Goal: Complete application form: Complete application form

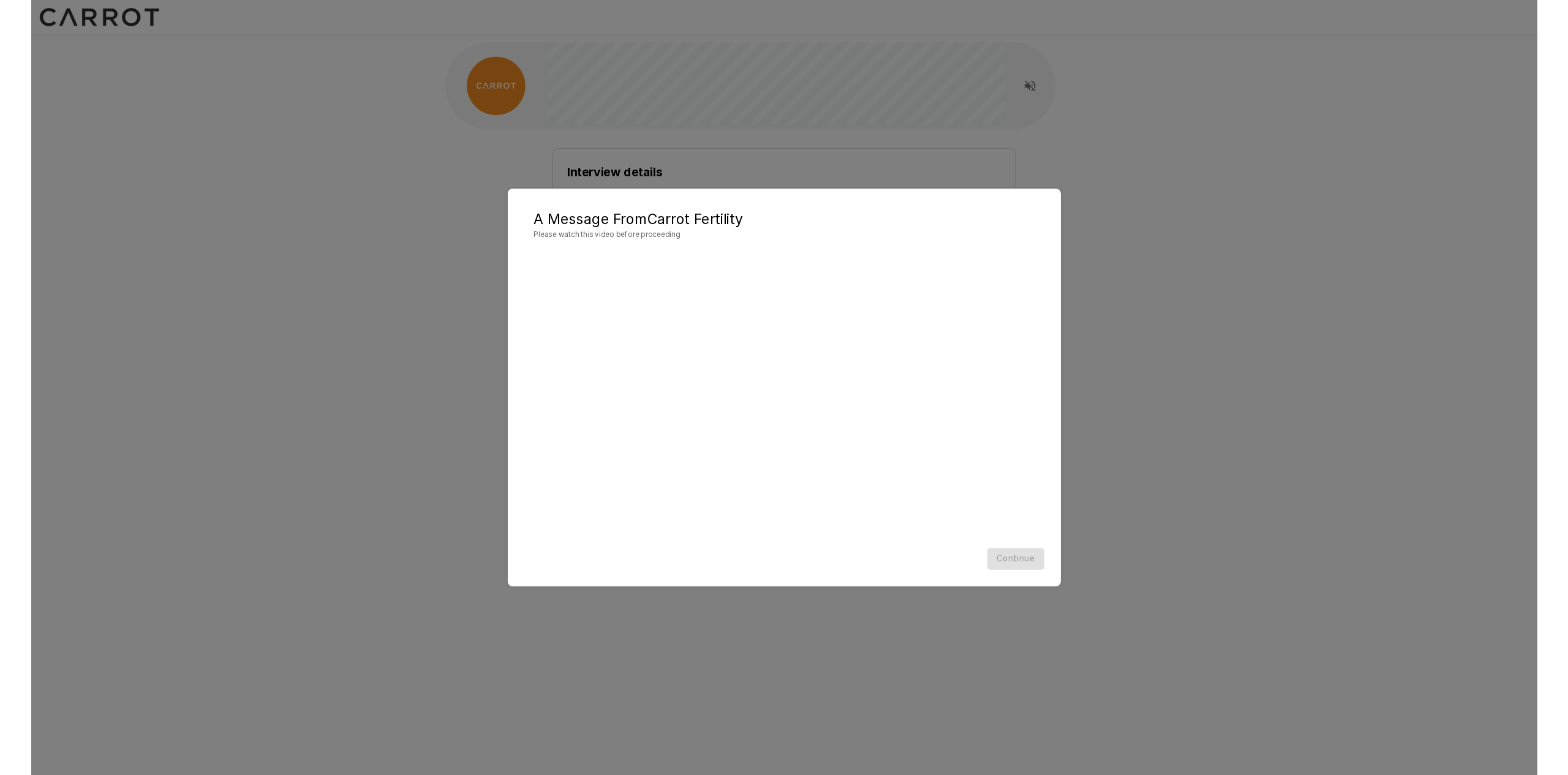
scroll to position [1, 0]
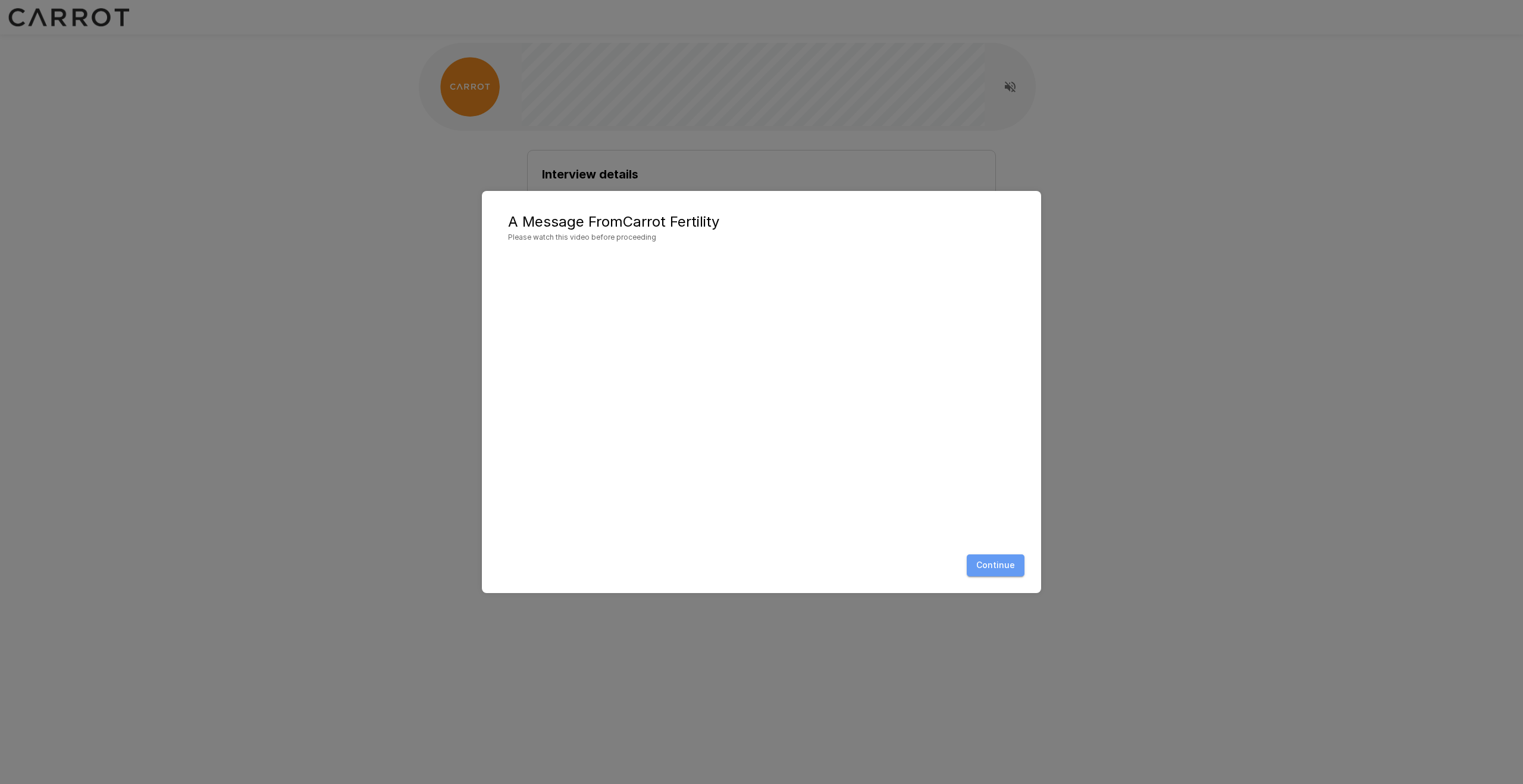
click at [997, 569] on button "Continue" at bounding box center [996, 565] width 57 height 22
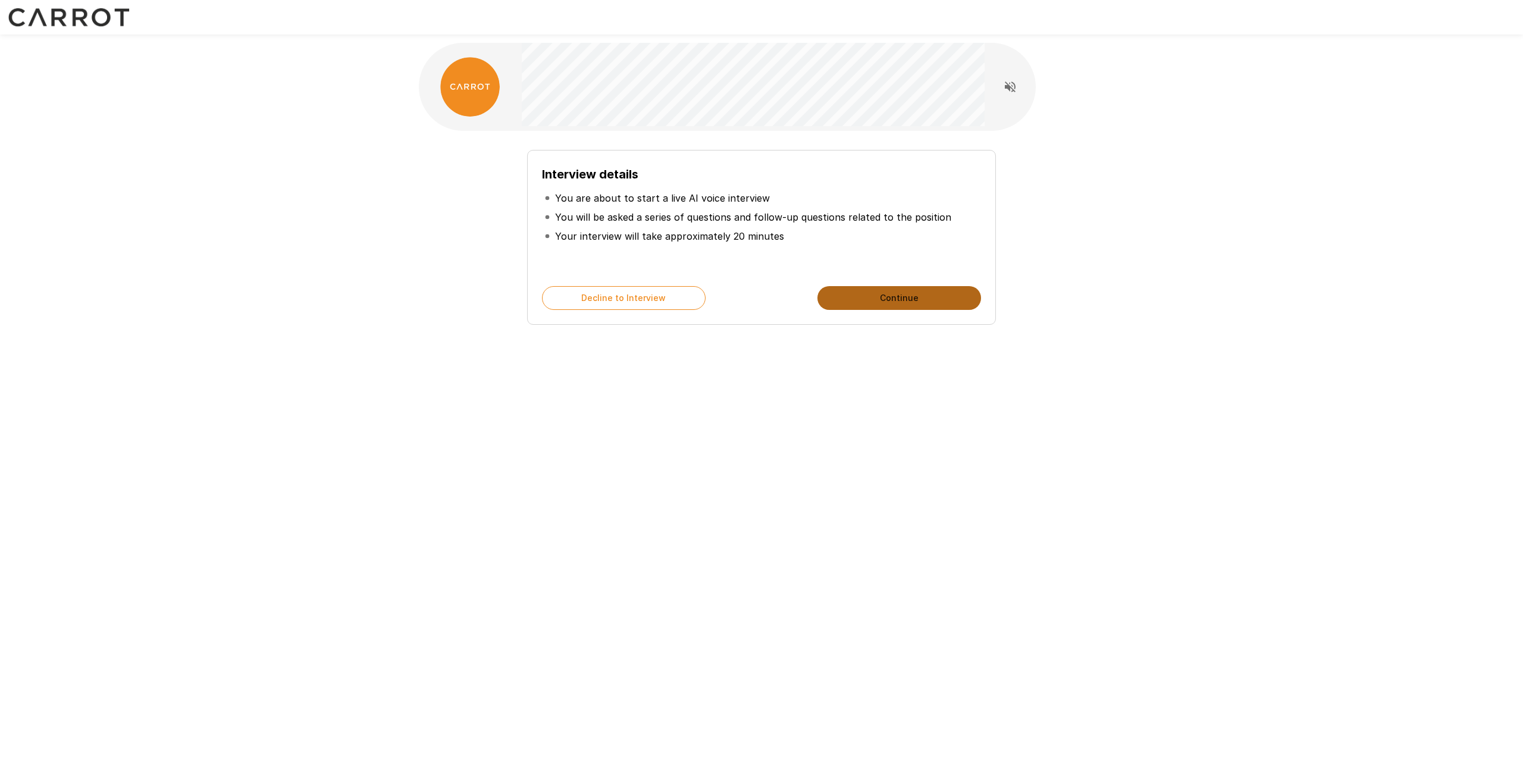
click at [860, 297] on button "Continue" at bounding box center [899, 298] width 164 height 24
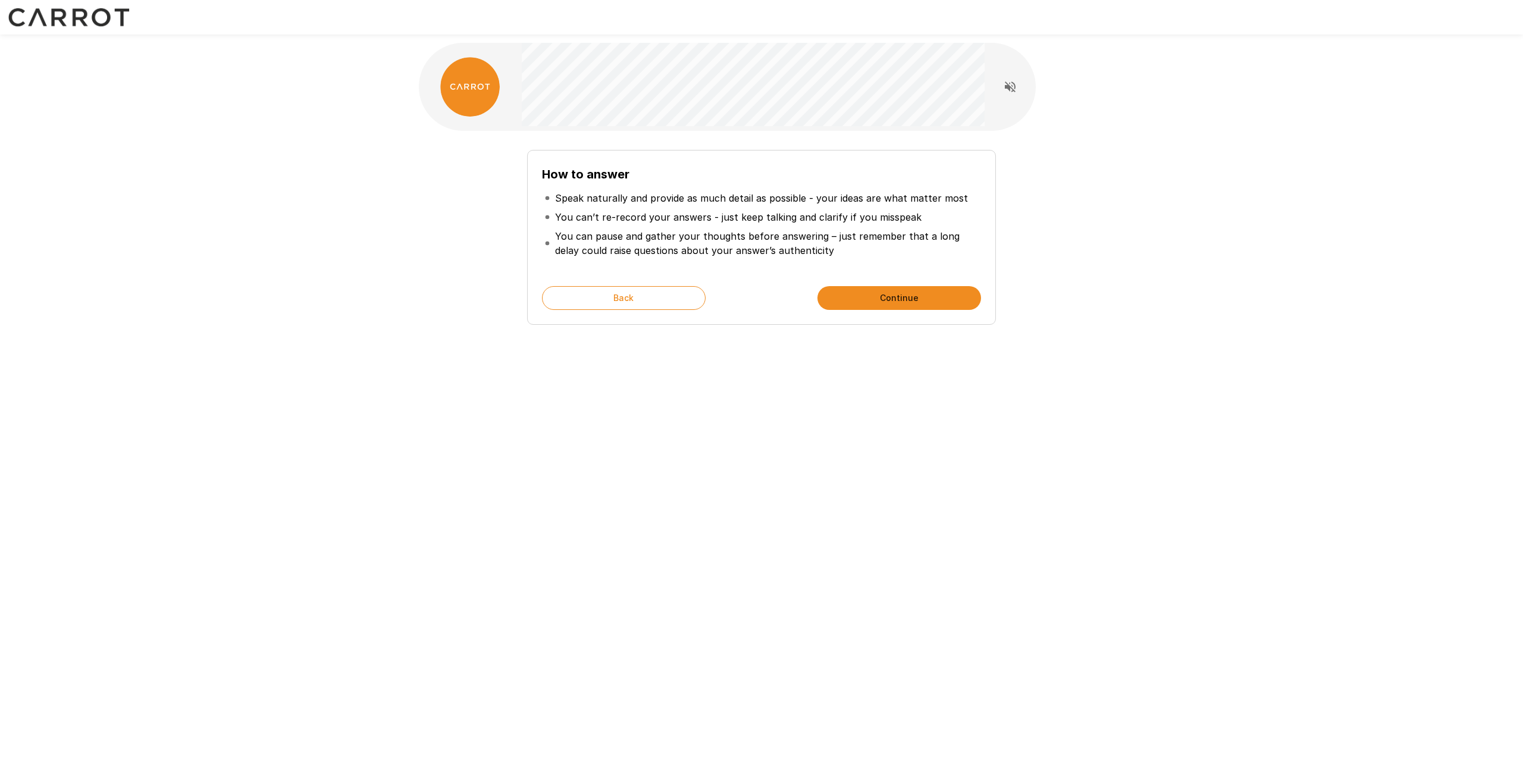
click at [860, 297] on button "Continue" at bounding box center [899, 298] width 164 height 24
click at [860, 297] on button "Start My Interview" at bounding box center [899, 298] width 164 height 24
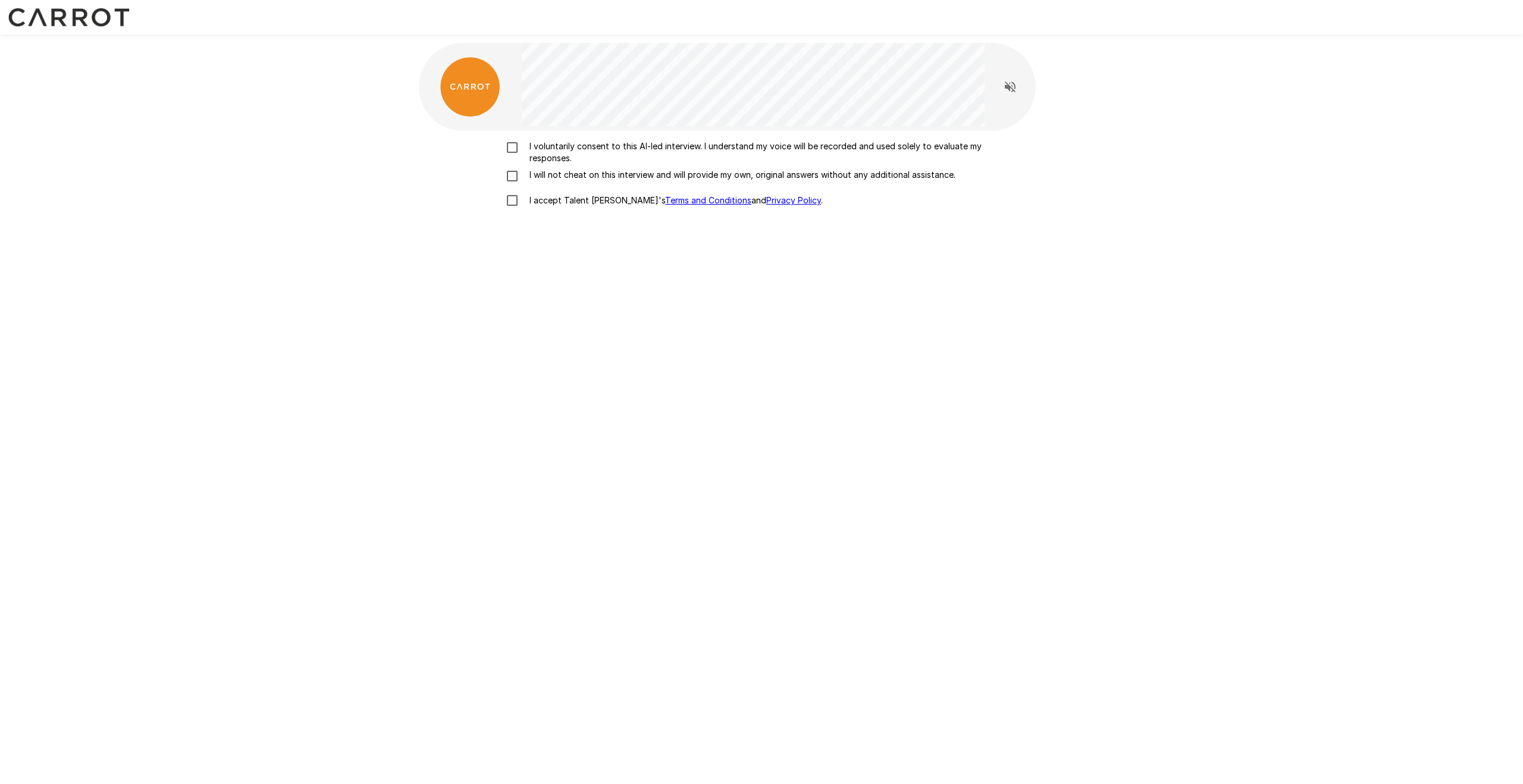
click at [569, 151] on p "I voluntarily consent to this AI-led interview. I understand my voice will be r…" at bounding box center [774, 152] width 499 height 24
click at [561, 178] on p "I will not cheat on this interview and will provide my own, original answers wi…" at bounding box center [740, 175] width 431 height 12
click at [567, 200] on p "I accept Talent Llama's Terms and Conditions and Privacy Policy ." at bounding box center [673, 200] width 298 height 12
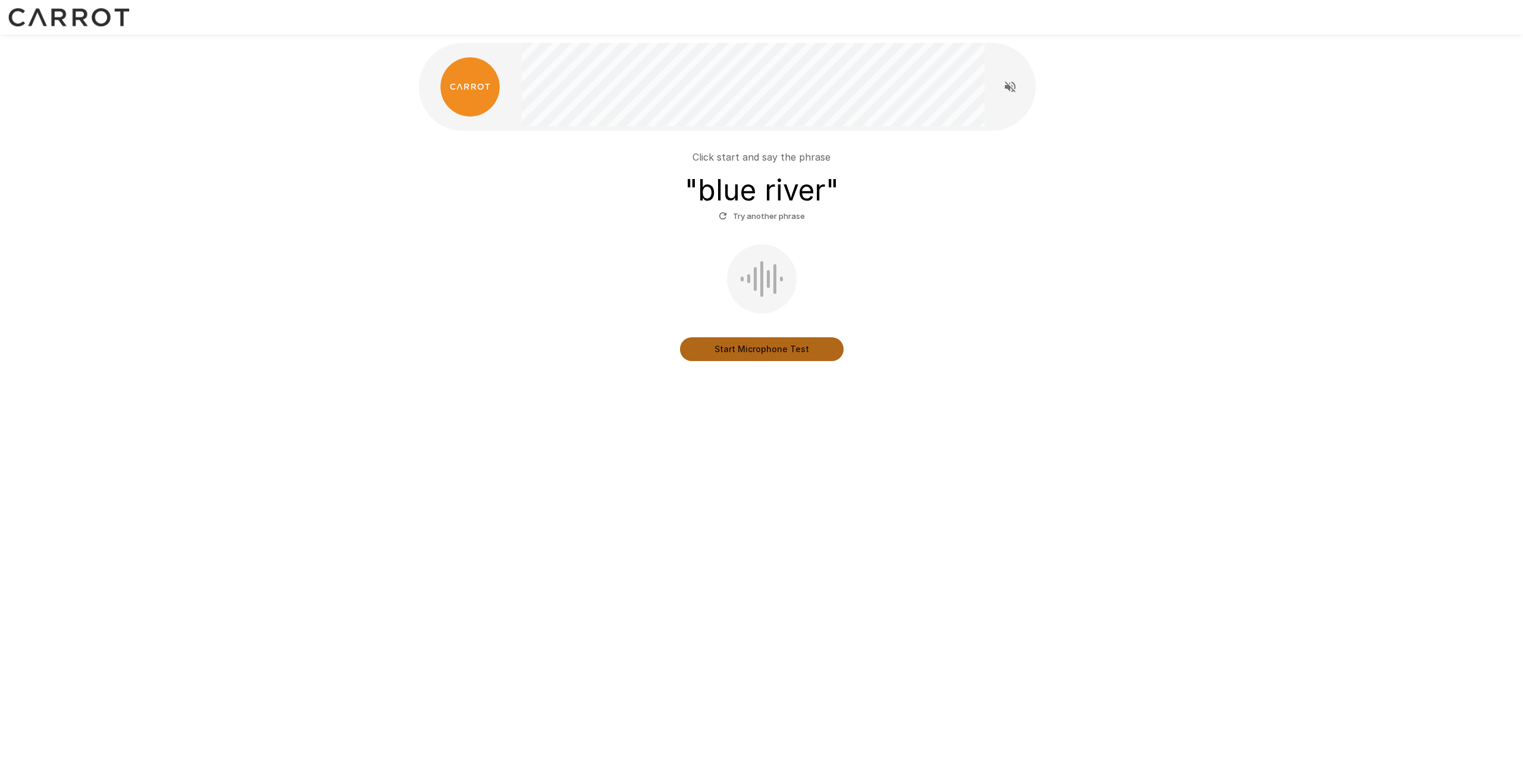
click at [725, 352] on button "Start Microphone Test" at bounding box center [762, 349] width 164 height 24
click at [725, 352] on button "Stop & Submit" at bounding box center [762, 349] width 164 height 24
click at [747, 343] on button "Start Microphone Test" at bounding box center [762, 349] width 164 height 24
click at [747, 342] on button "Stop & Submit" at bounding box center [762, 349] width 164 height 24
click at [309, 205] on div "Click start and say the phrase " blue river " Try another phrase Start Micropho…" at bounding box center [761, 247] width 1523 height 494
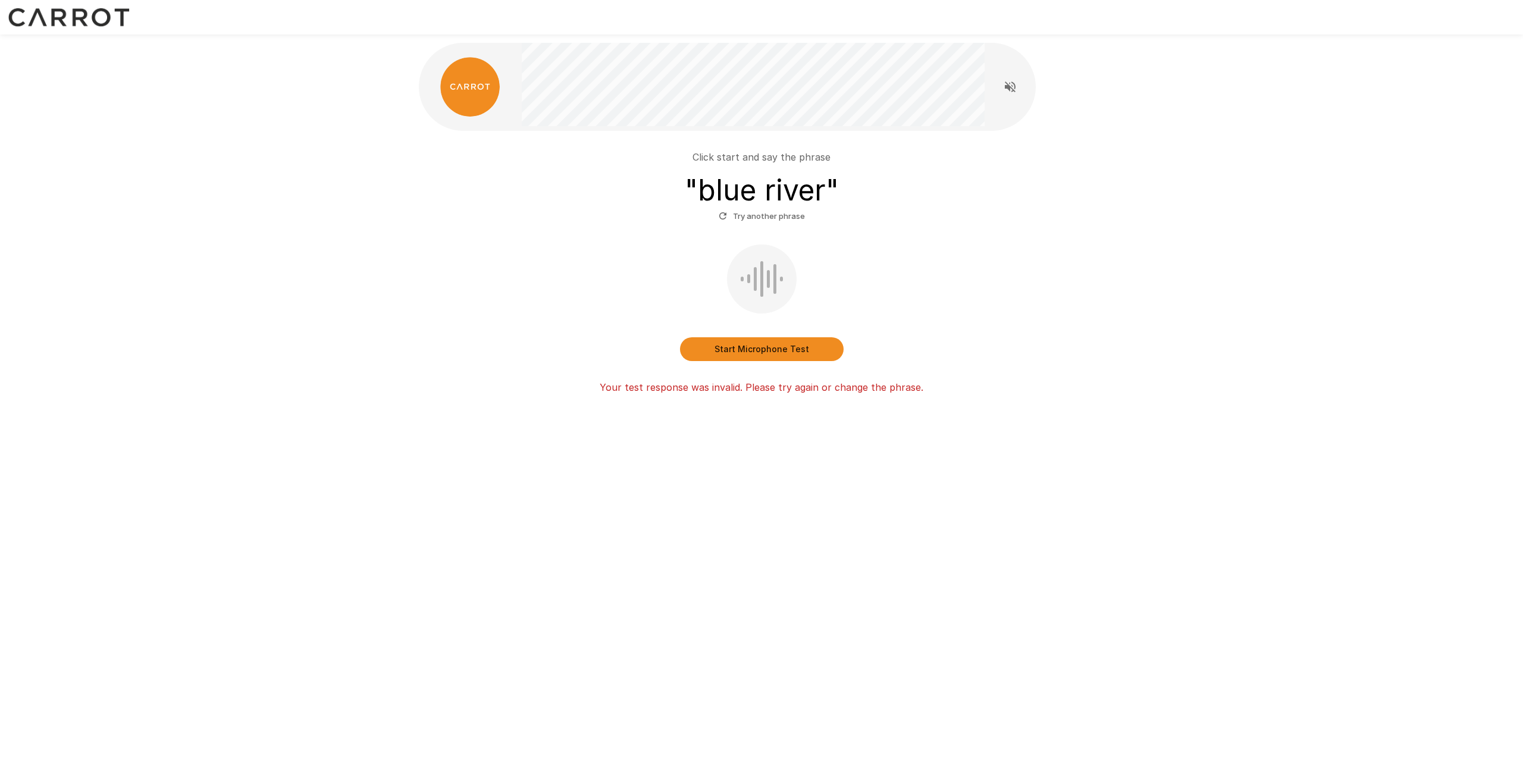
click at [698, 343] on button "Start Microphone Test" at bounding box center [762, 349] width 164 height 24
click at [723, 342] on button "Stop & Submit" at bounding box center [762, 349] width 164 height 24
click at [469, 233] on div "Click start and say the phrase " blue river " Try another phrase Start Micropho…" at bounding box center [761, 268] width 676 height 254
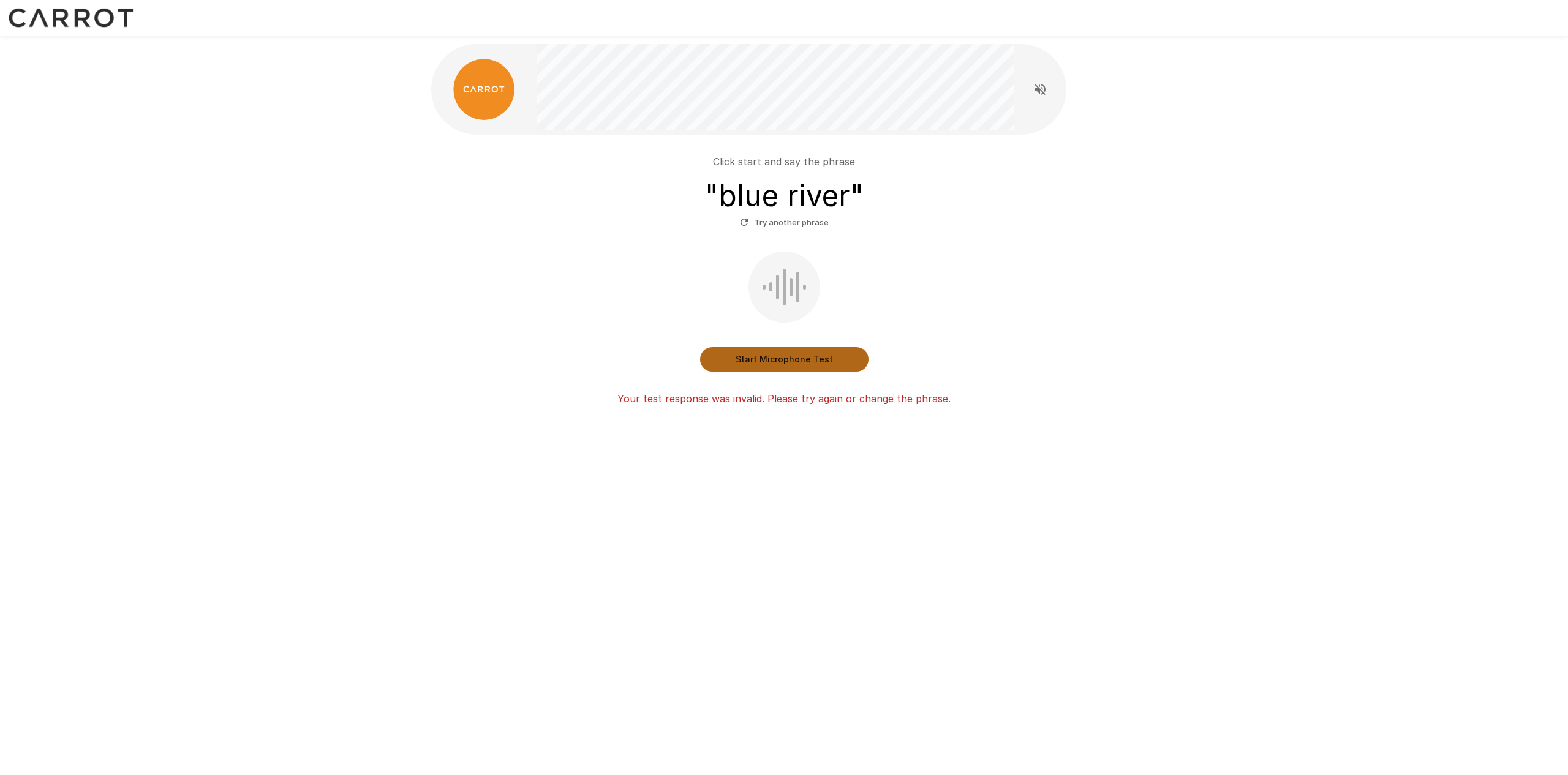
click at [755, 365] on button "Start Microphone Test" at bounding box center [784, 359] width 169 height 25
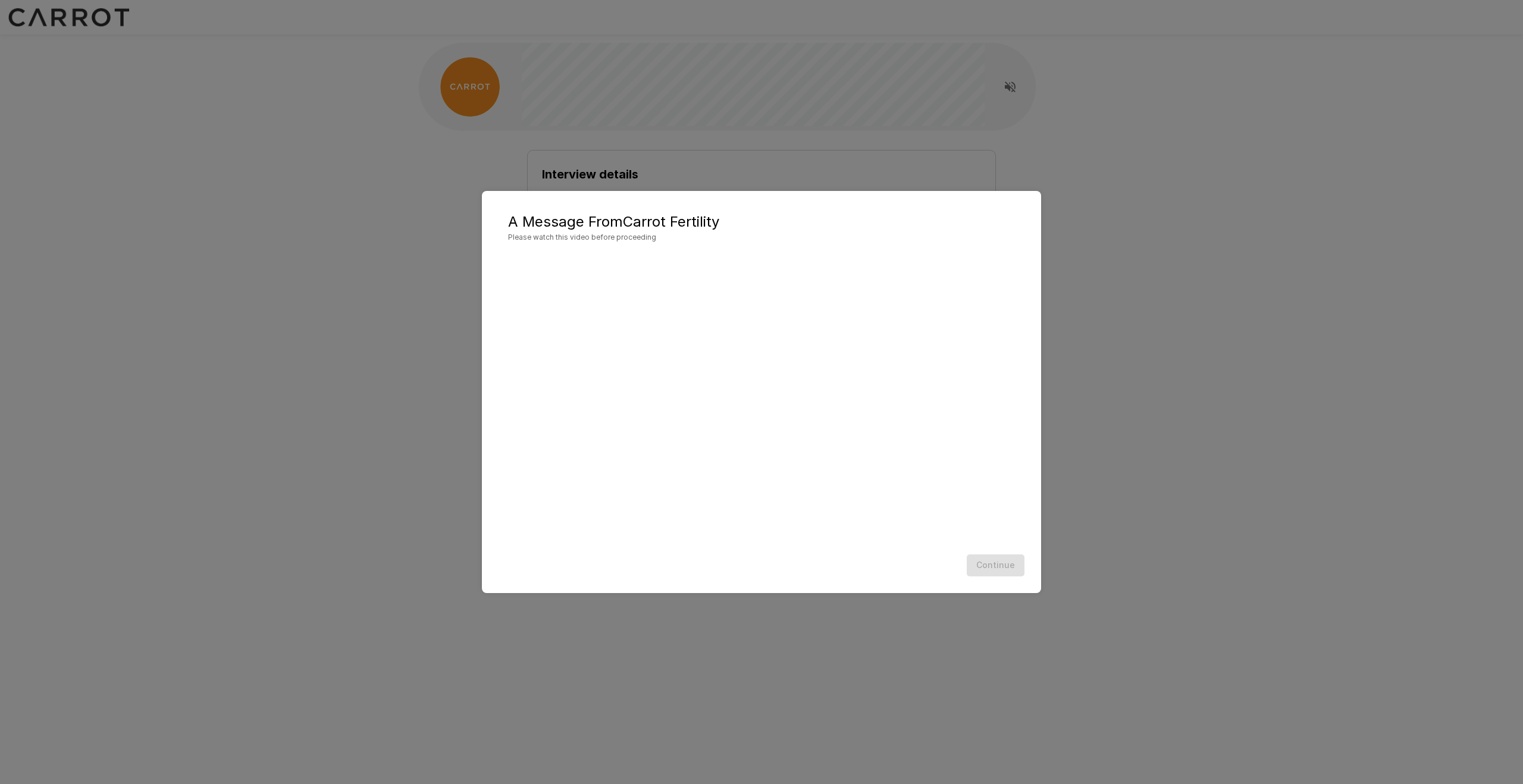
scroll to position [1, 0]
click at [999, 568] on button "Continue" at bounding box center [996, 565] width 57 height 22
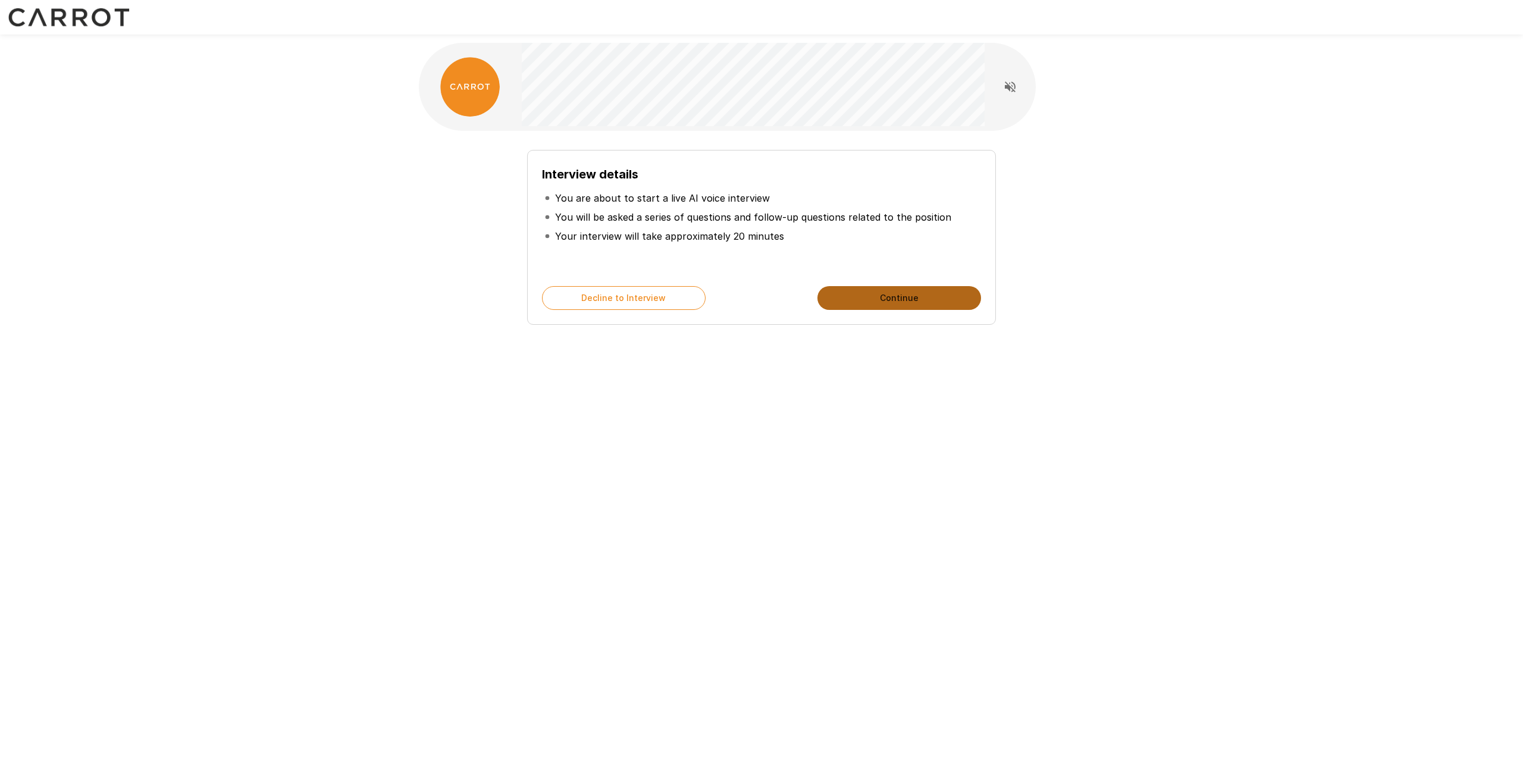
click at [890, 301] on button "Continue" at bounding box center [899, 298] width 164 height 24
click at [890, 301] on button "Start My Interview" at bounding box center [899, 298] width 164 height 24
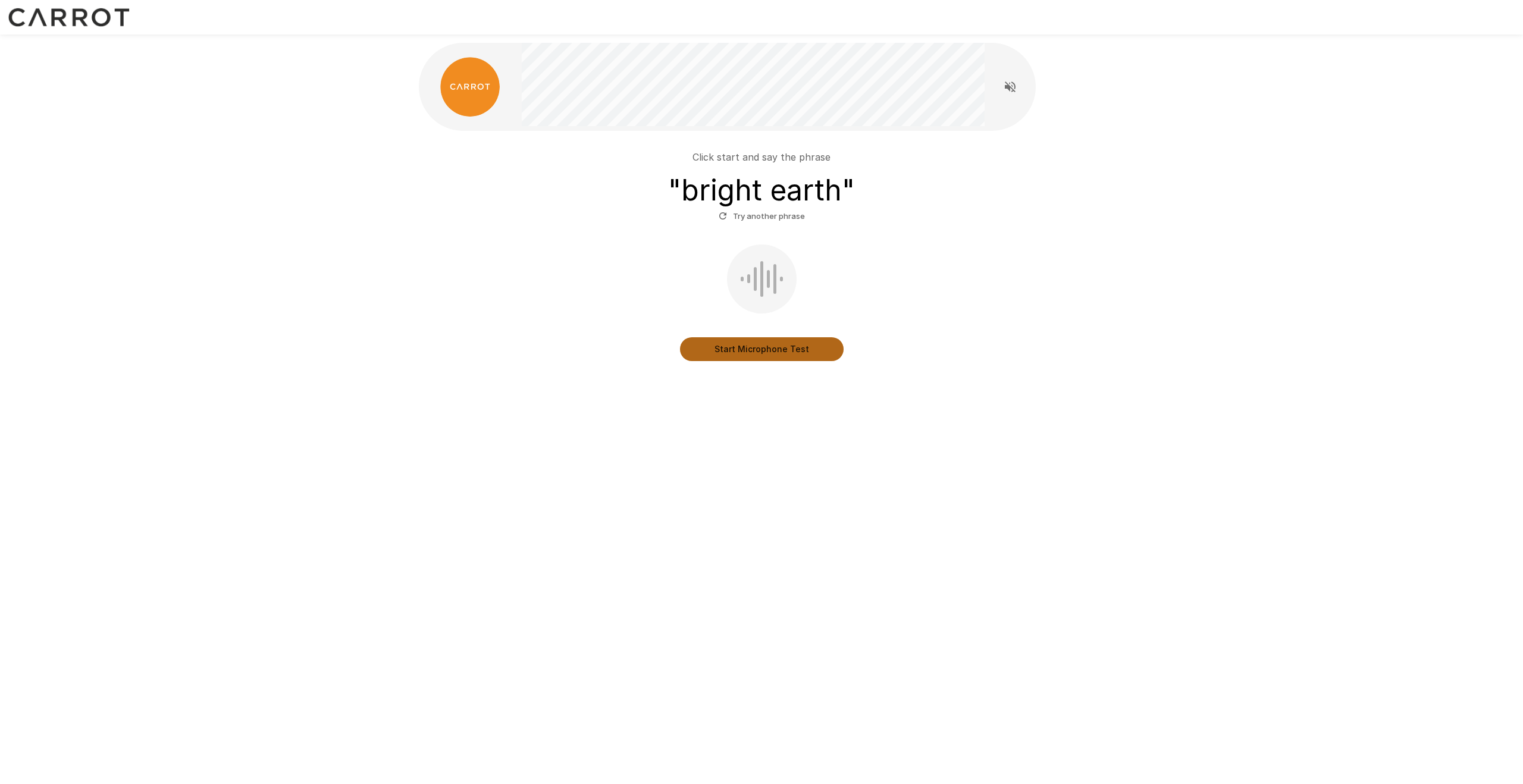
click at [747, 355] on button "Start Microphone Test" at bounding box center [762, 349] width 164 height 24
click at [799, 366] on span "Click Here" at bounding box center [793, 371] width 35 height 12
click at [744, 332] on div "Stop & Submit Mic not working? Click Here" at bounding box center [761, 311] width 676 height 133
click at [737, 357] on button "Stop & Submit" at bounding box center [762, 349] width 164 height 24
click at [740, 348] on button "Start Microphone Test" at bounding box center [762, 349] width 164 height 24
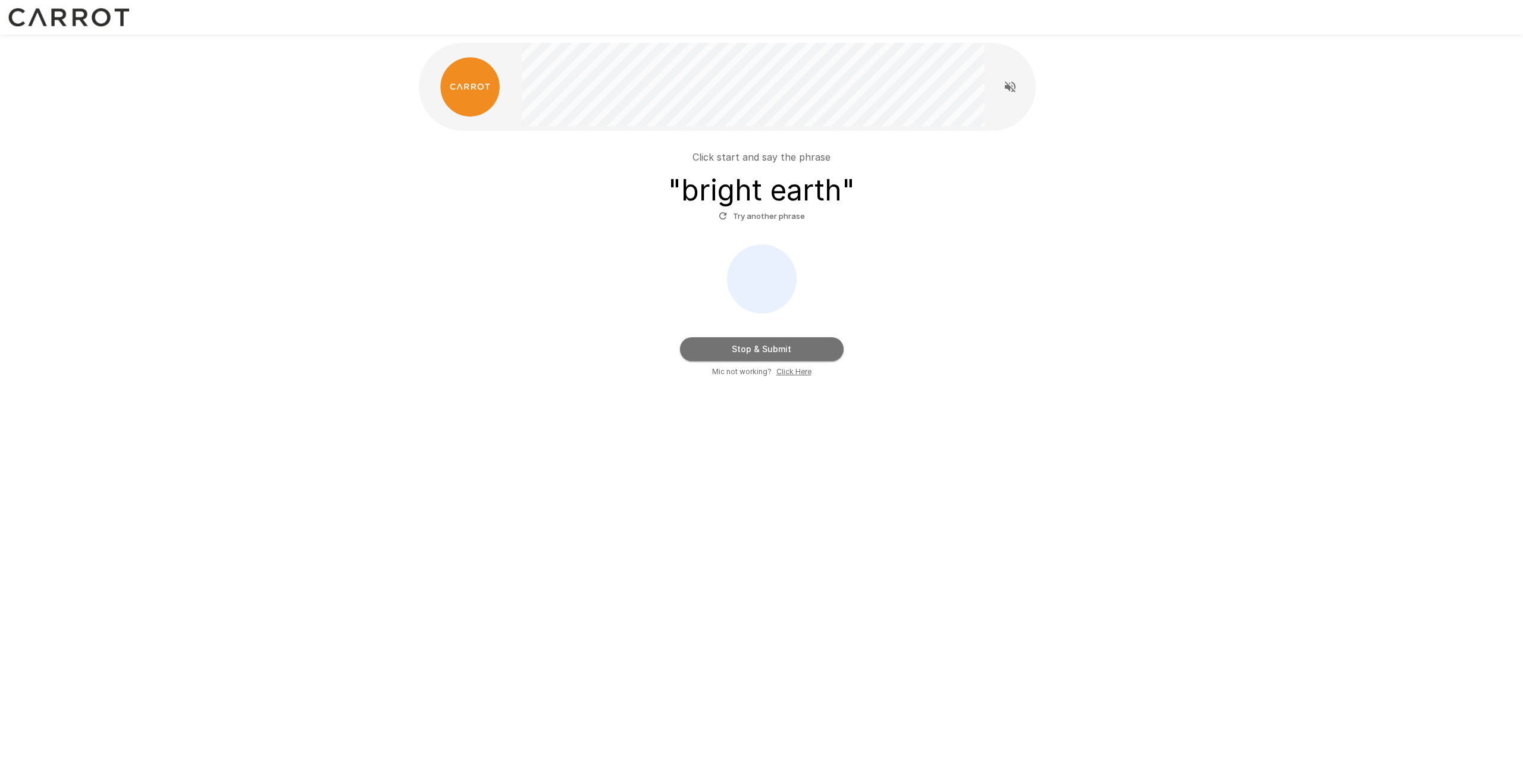
click at [740, 348] on button "Stop & Submit" at bounding box center [762, 349] width 164 height 24
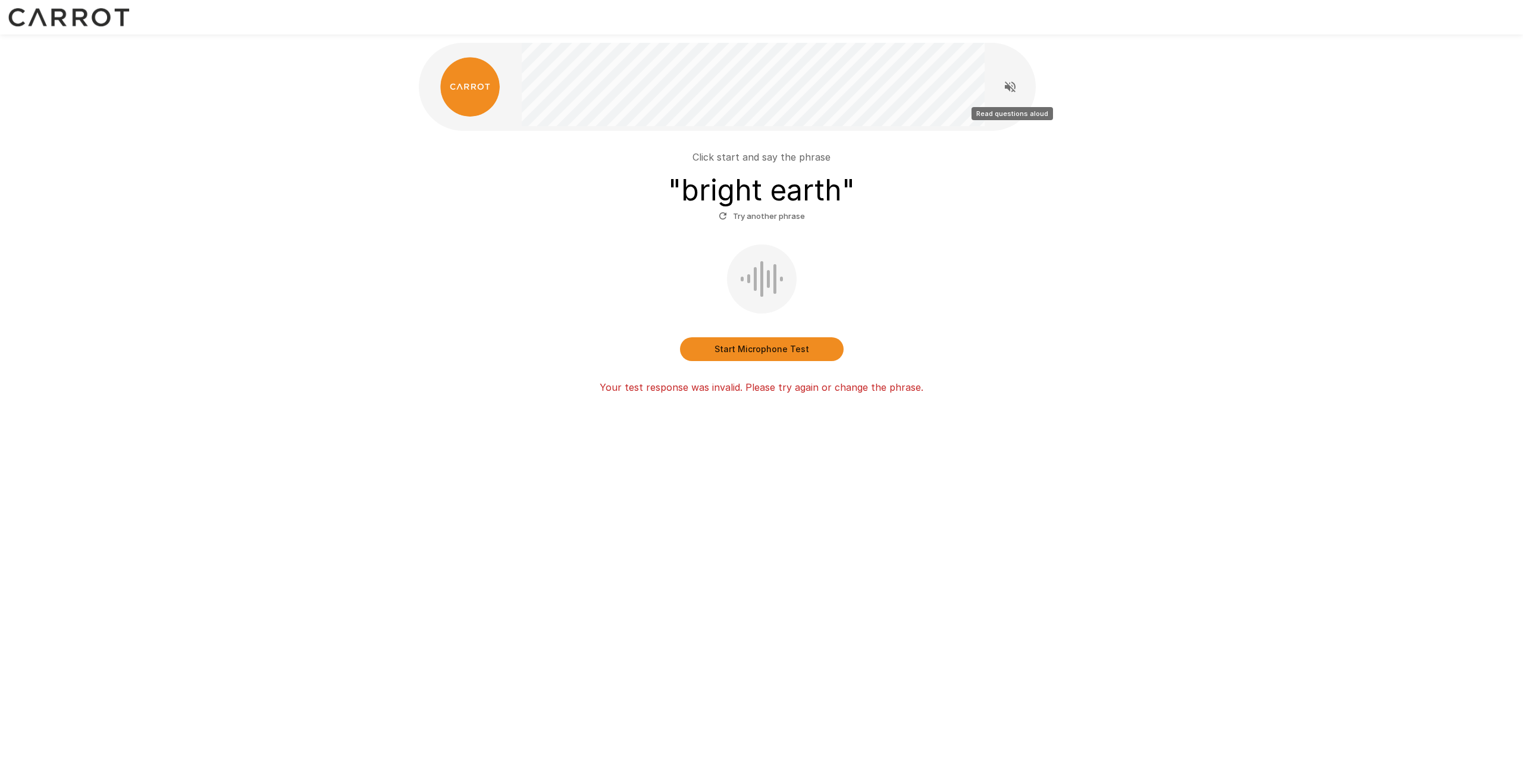
click at [1012, 91] on icon "Read questions aloud" at bounding box center [1010, 87] width 14 height 14
click at [760, 362] on div "Click start and say the phrase " bright earth " Try another phrase Start Microp…" at bounding box center [761, 268] width 676 height 254
click at [766, 353] on button "Start Microphone Test" at bounding box center [762, 349] width 164 height 24
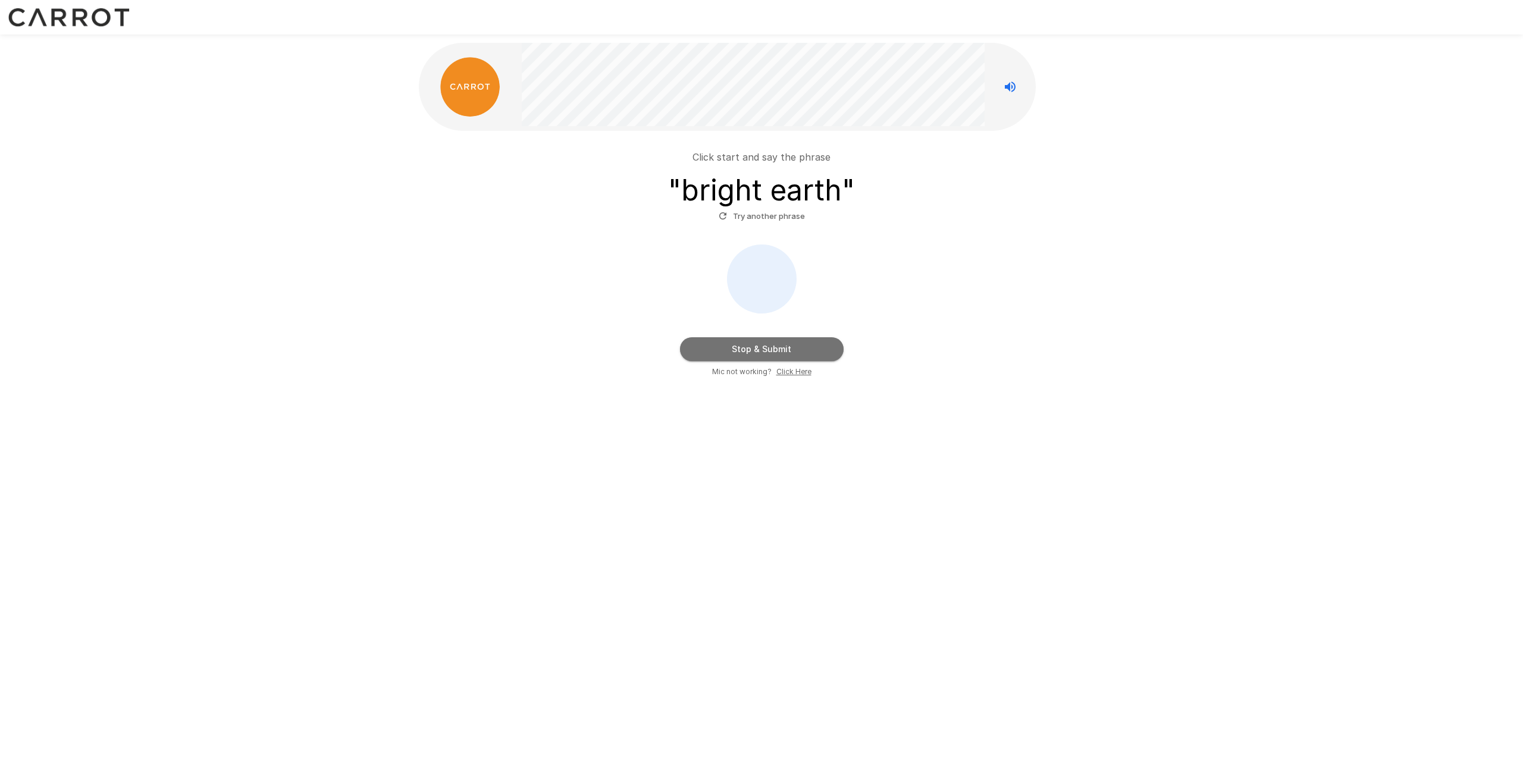
click at [766, 353] on button "Stop & Submit" at bounding box center [762, 349] width 164 height 24
click at [432, 240] on div "Click start and say the phrase " bright earth " Try another phrase Start Microp…" at bounding box center [761, 268] width 676 height 254
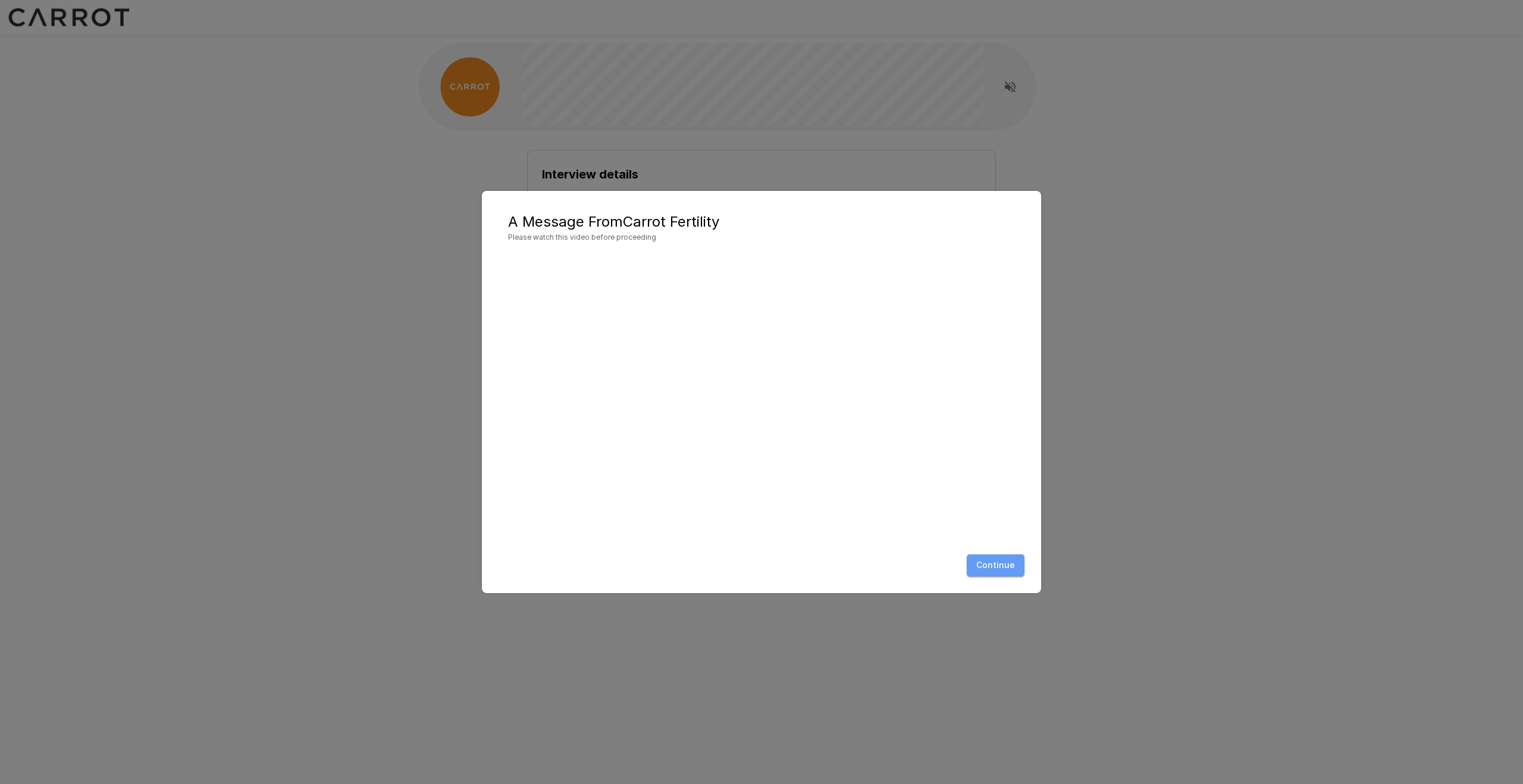
click at [1001, 565] on button "Continue" at bounding box center [996, 565] width 57 height 22
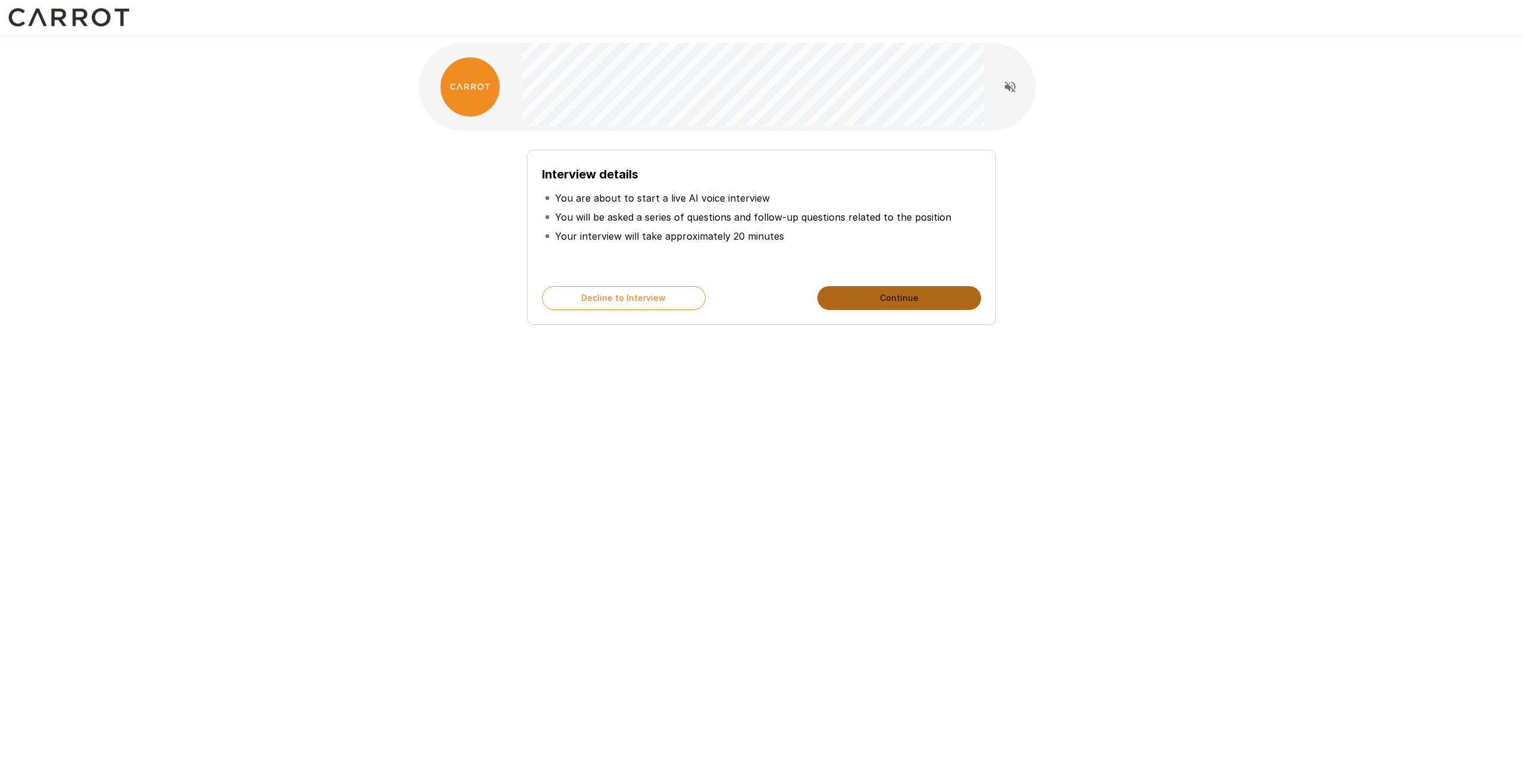
click at [896, 304] on button "Continue" at bounding box center [899, 298] width 164 height 24
click at [896, 304] on button "Start My Interview" at bounding box center [899, 298] width 164 height 24
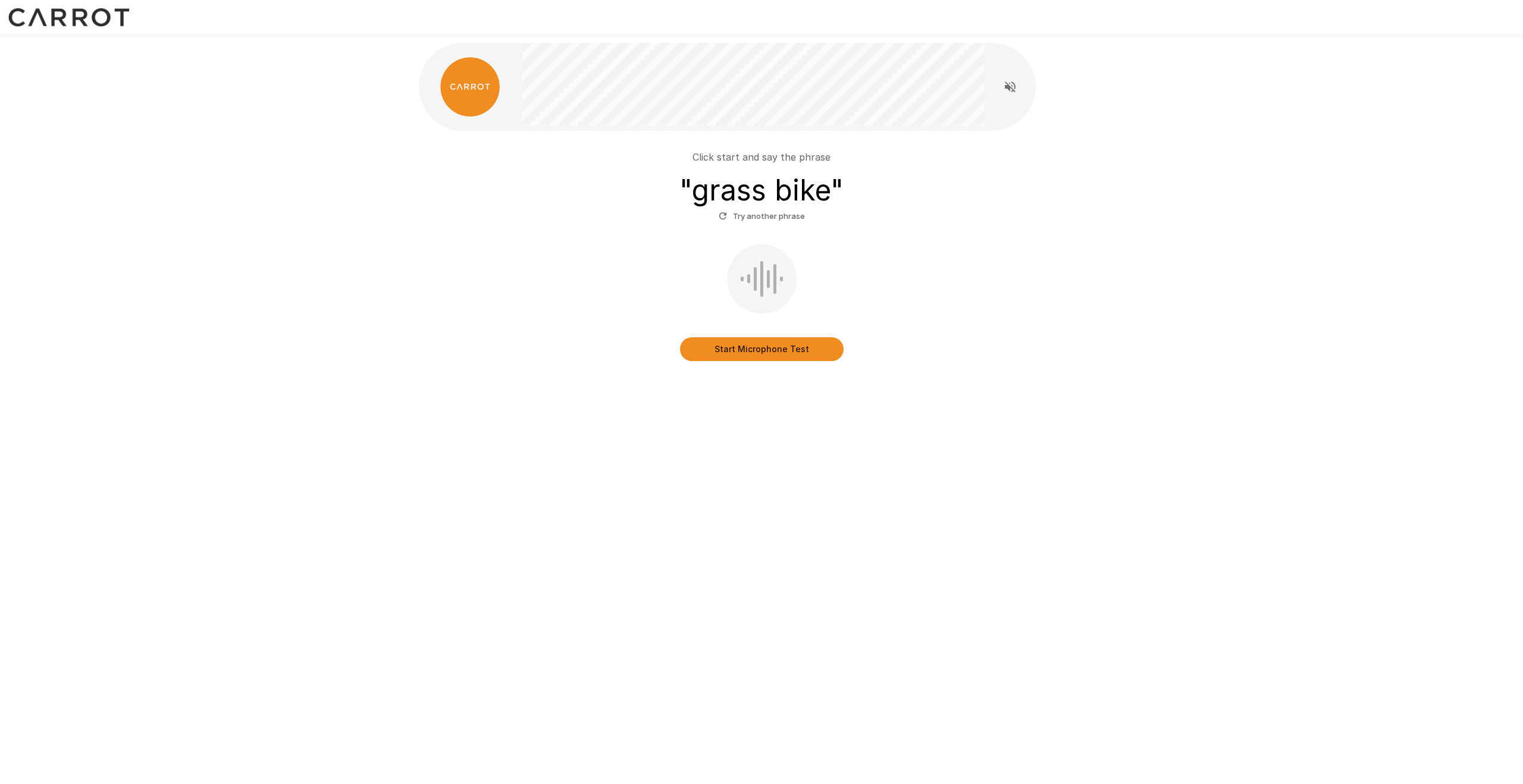
click at [773, 353] on button "Start Microphone Test" at bounding box center [762, 349] width 164 height 24
click at [769, 350] on button "Stop & Submit" at bounding box center [762, 349] width 164 height 24
click at [769, 350] on button "Start Microphone Test" at bounding box center [762, 349] width 164 height 24
click at [769, 350] on button "Stop & Submit" at bounding box center [762, 349] width 164 height 24
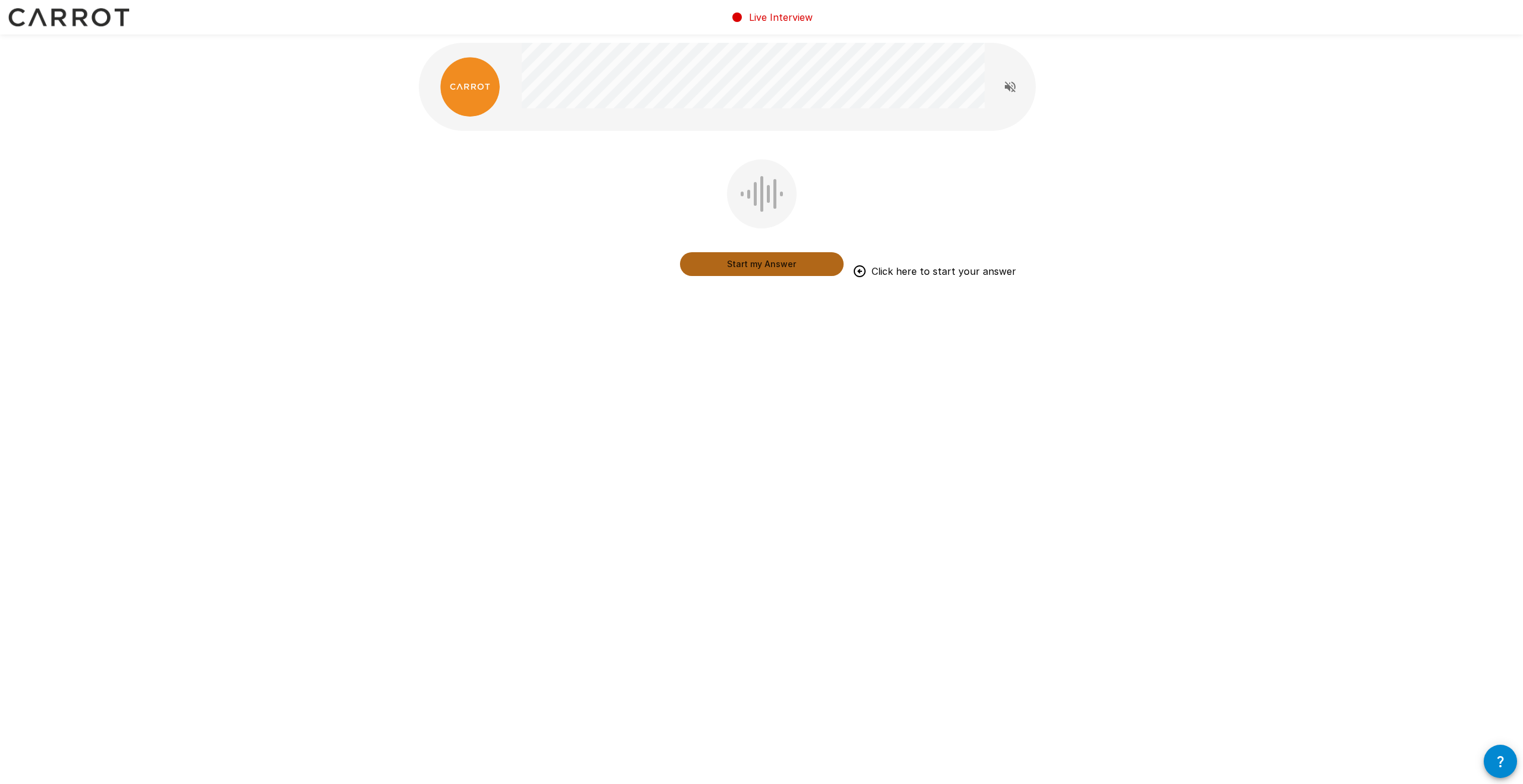
click at [824, 265] on button "Start my Answer" at bounding box center [762, 264] width 164 height 24
click at [824, 265] on button "Stop & Submit" at bounding box center [762, 264] width 164 height 24
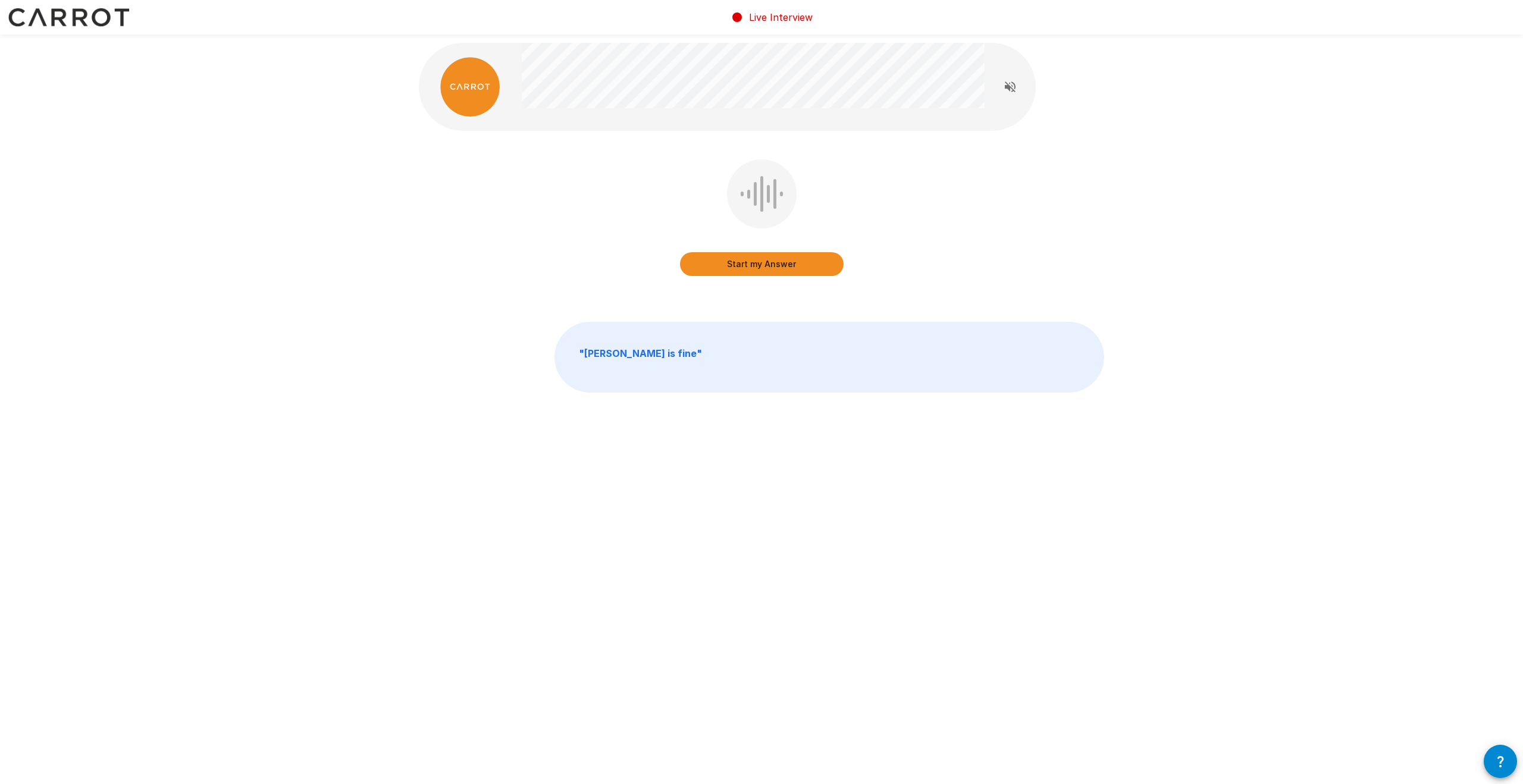
click at [824, 265] on button "Start my Answer" at bounding box center [762, 264] width 164 height 24
click at [824, 265] on button "Stop & Submit" at bounding box center [762, 264] width 164 height 24
click at [824, 265] on button "Start my Answer" at bounding box center [762, 264] width 164 height 24
click at [824, 265] on button "Stop & Submit" at bounding box center [762, 264] width 164 height 24
click at [824, 265] on button "Start my Answer" at bounding box center [762, 264] width 164 height 24
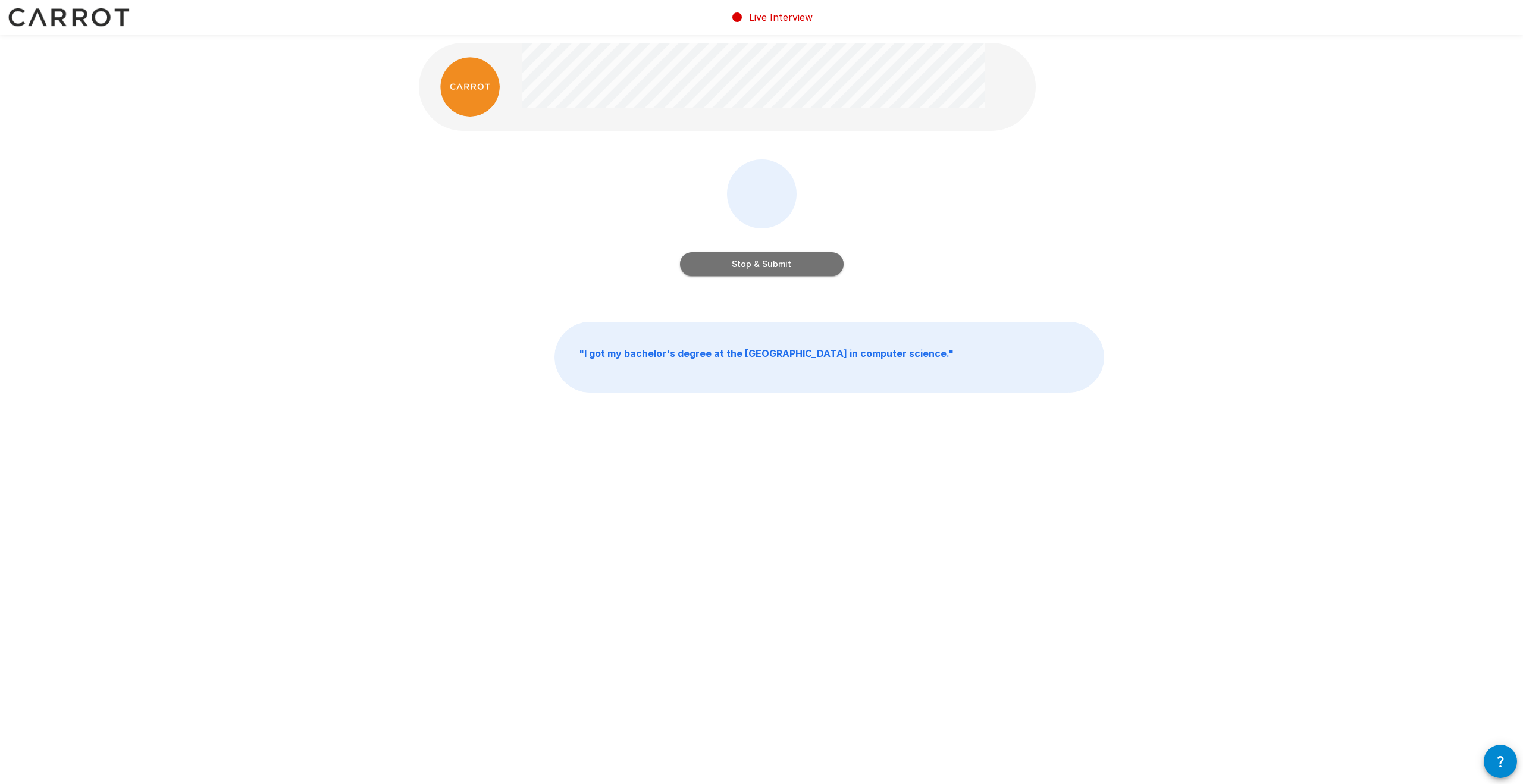
click at [824, 265] on button "Stop & Submit" at bounding box center [762, 264] width 164 height 24
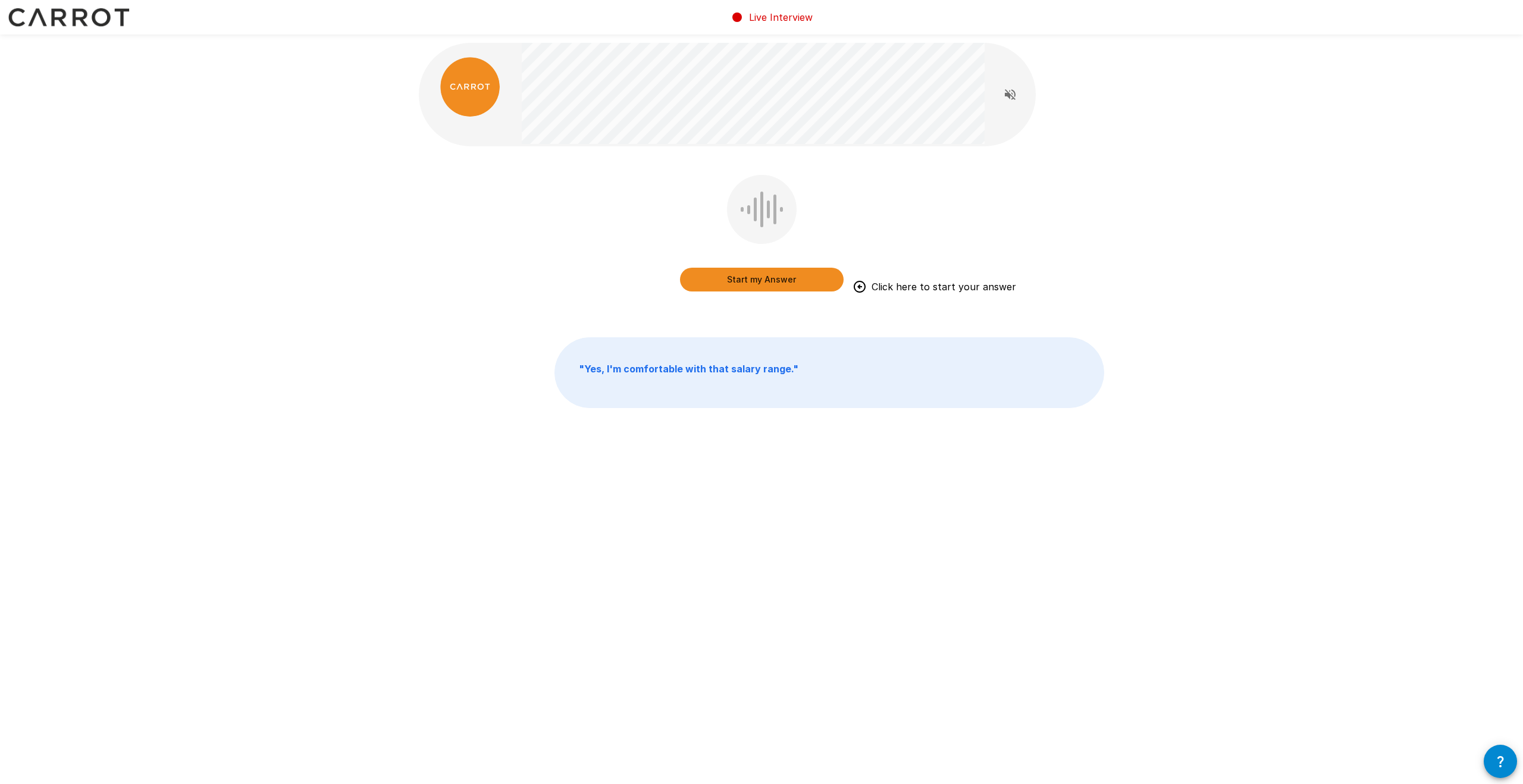
click at [751, 281] on button "Start my Answer" at bounding box center [762, 279] width 164 height 24
click at [750, 280] on button "Stop & Submit" at bounding box center [762, 279] width 164 height 24
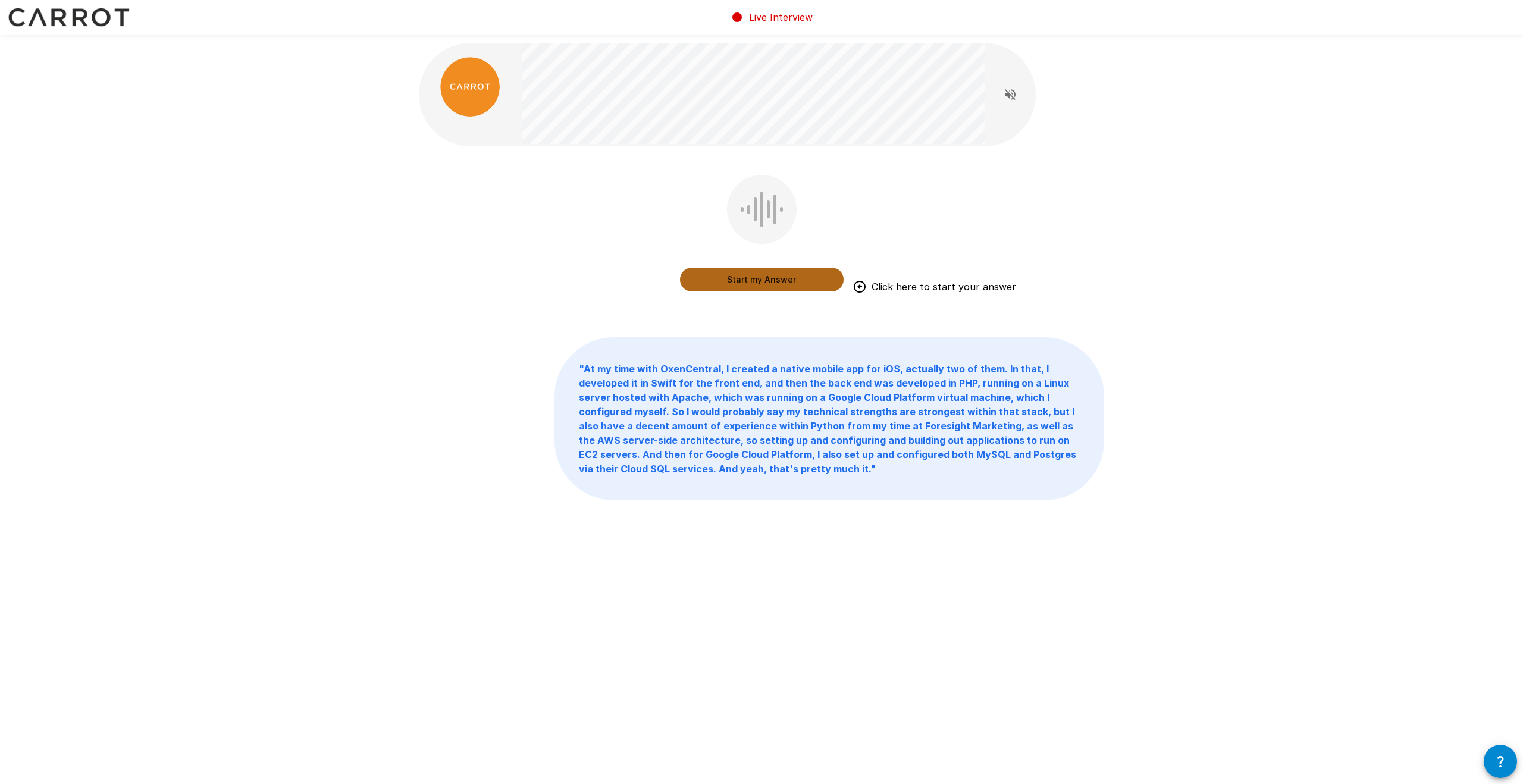
click at [764, 278] on button "Start my Answer" at bounding box center [762, 279] width 164 height 24
click at [793, 277] on button "Stop & Submit" at bounding box center [762, 279] width 164 height 24
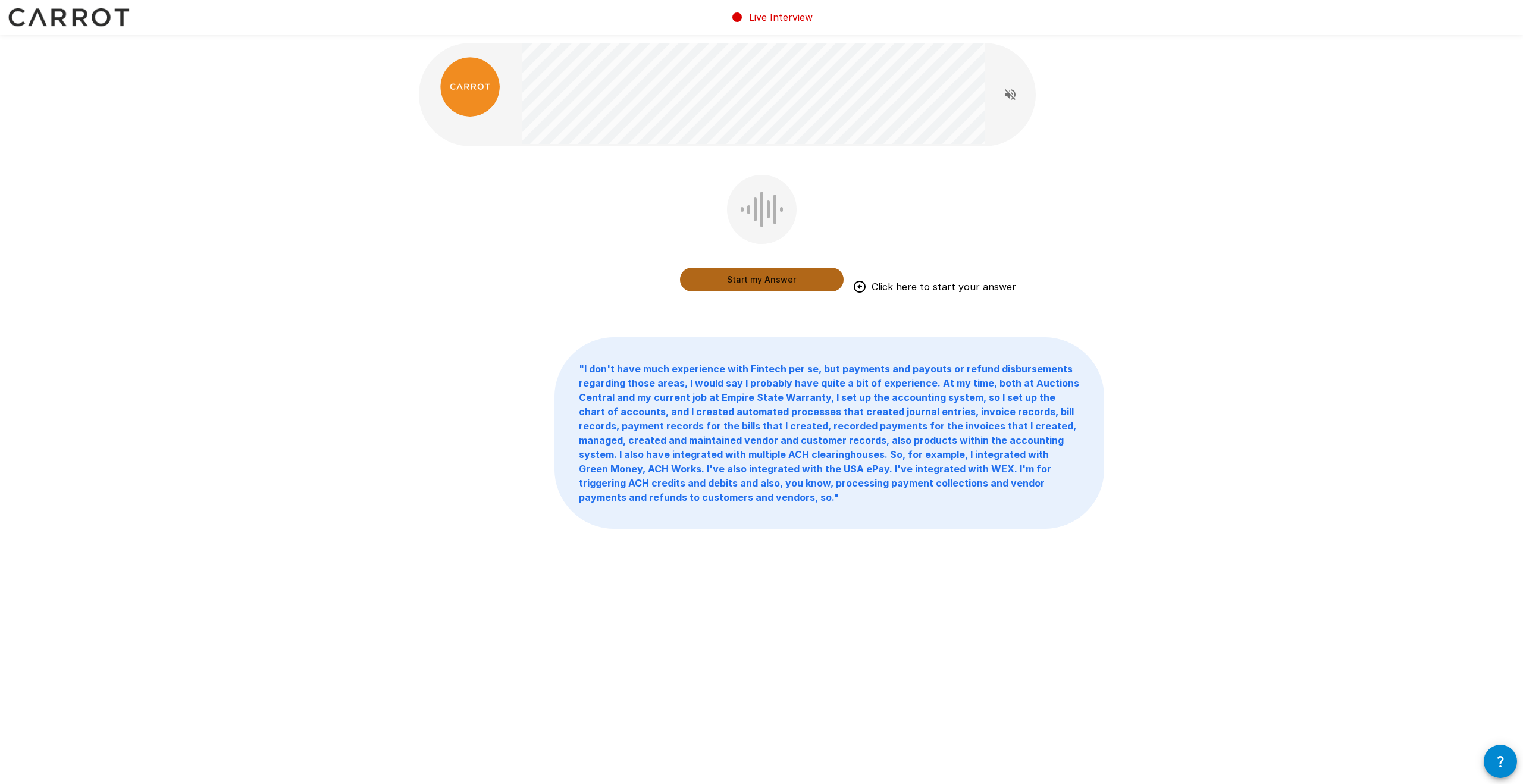
click at [803, 279] on button "Start my Answer" at bounding box center [762, 279] width 164 height 24
click at [804, 277] on button "Stop & Submit" at bounding box center [762, 279] width 164 height 24
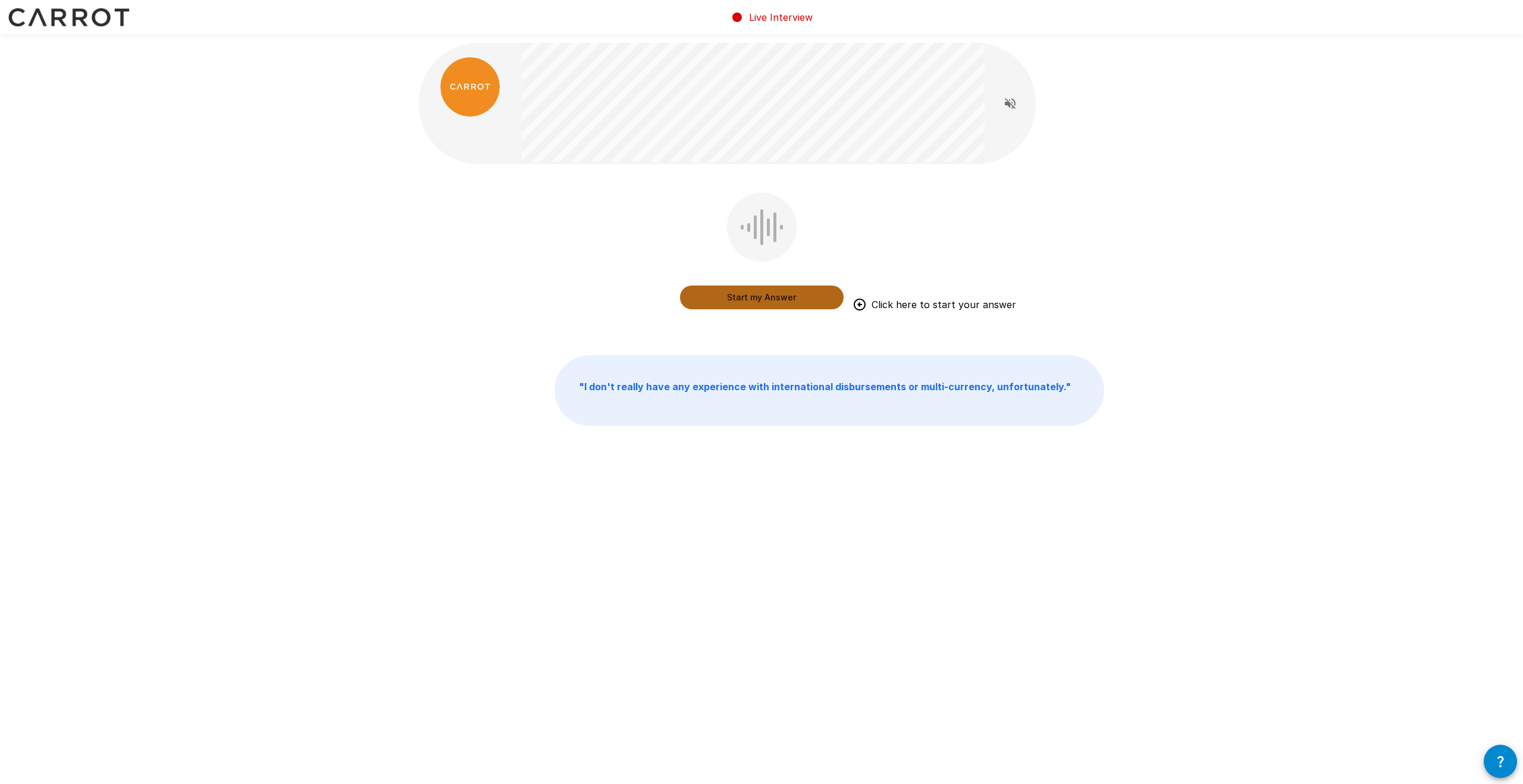
click at [783, 299] on button "Start my Answer" at bounding box center [762, 297] width 164 height 24
click at [783, 299] on button "Stop & Submit" at bounding box center [762, 297] width 164 height 24
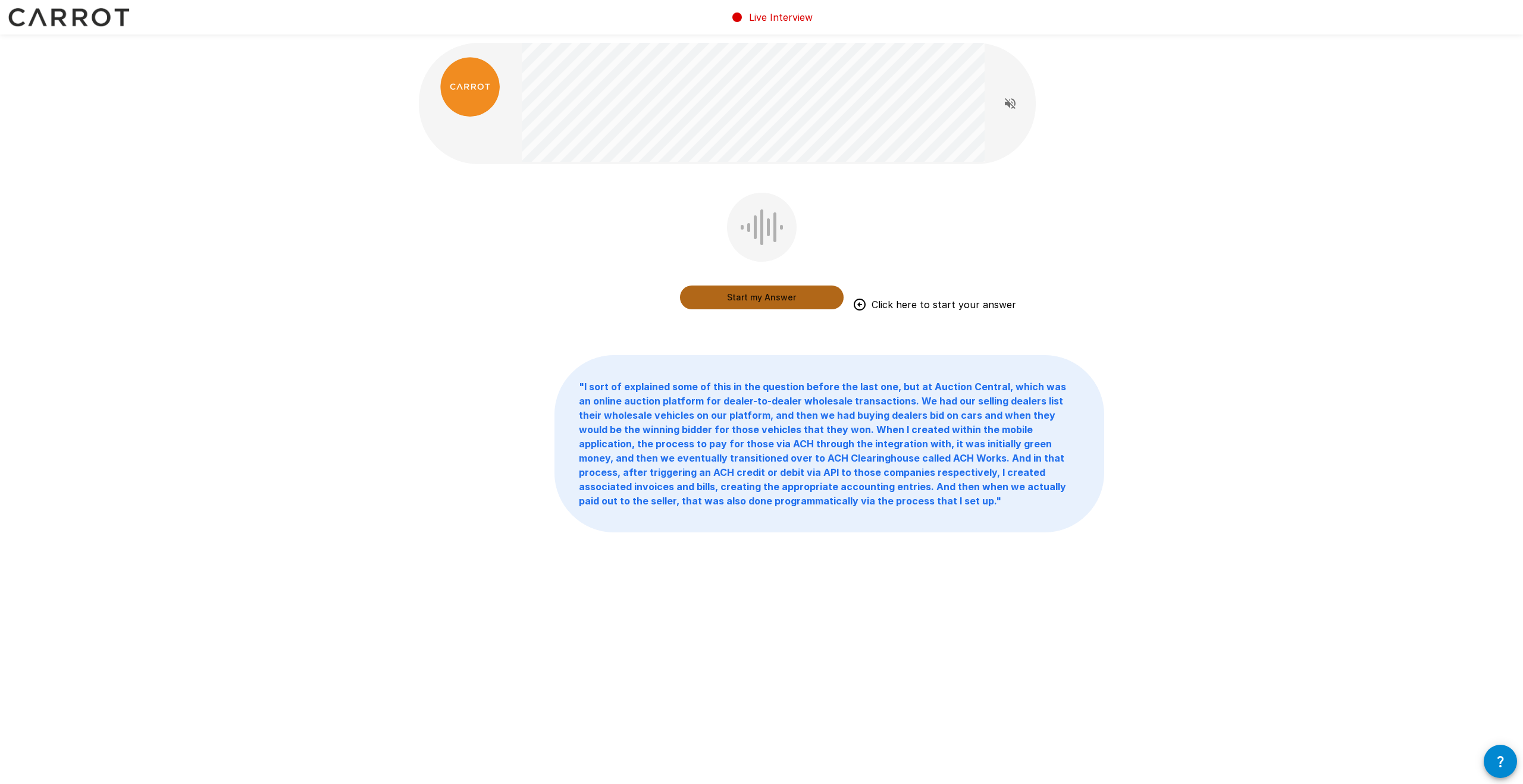
click at [796, 294] on button "Start my Answer" at bounding box center [762, 297] width 164 height 24
click at [796, 294] on button "Stop & Submit" at bounding box center [762, 297] width 164 height 24
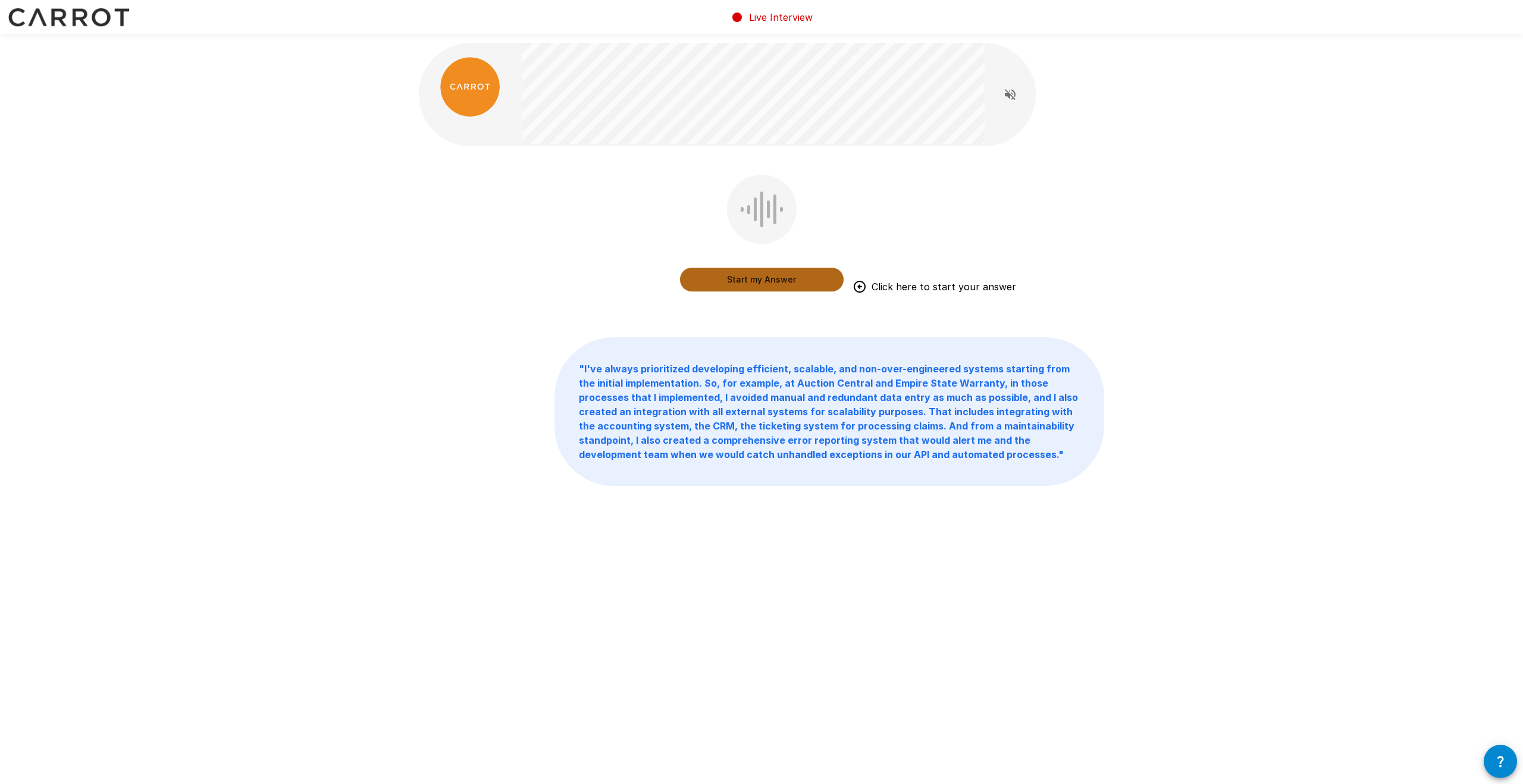
click at [818, 282] on button "Start my Answer" at bounding box center [762, 279] width 164 height 24
click at [815, 281] on button "Stop & Submit" at bounding box center [762, 279] width 164 height 24
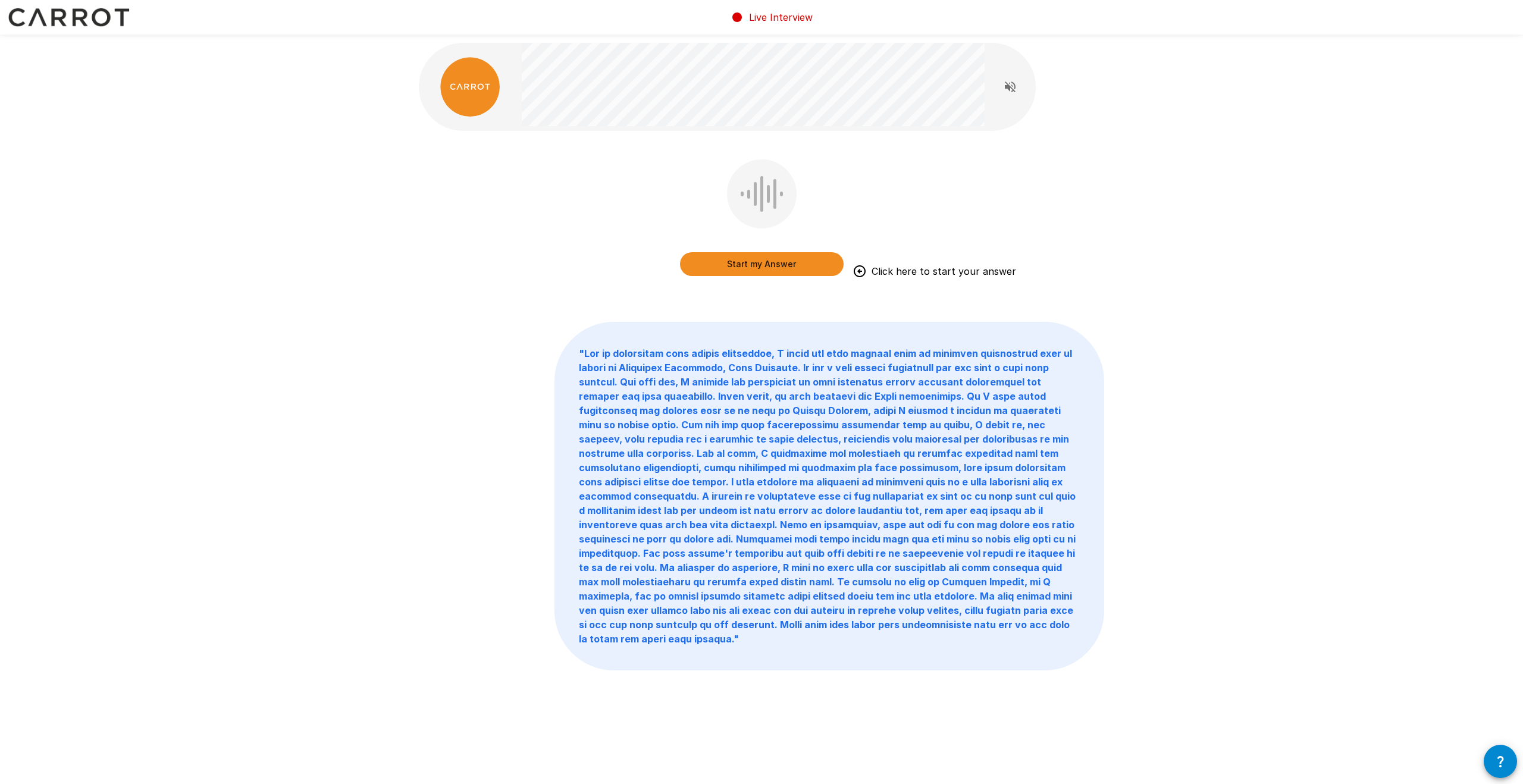
click at [810, 269] on button "Start my Answer" at bounding box center [762, 264] width 164 height 24
click at [704, 259] on button "Stop & Submit" at bounding box center [762, 264] width 164 height 24
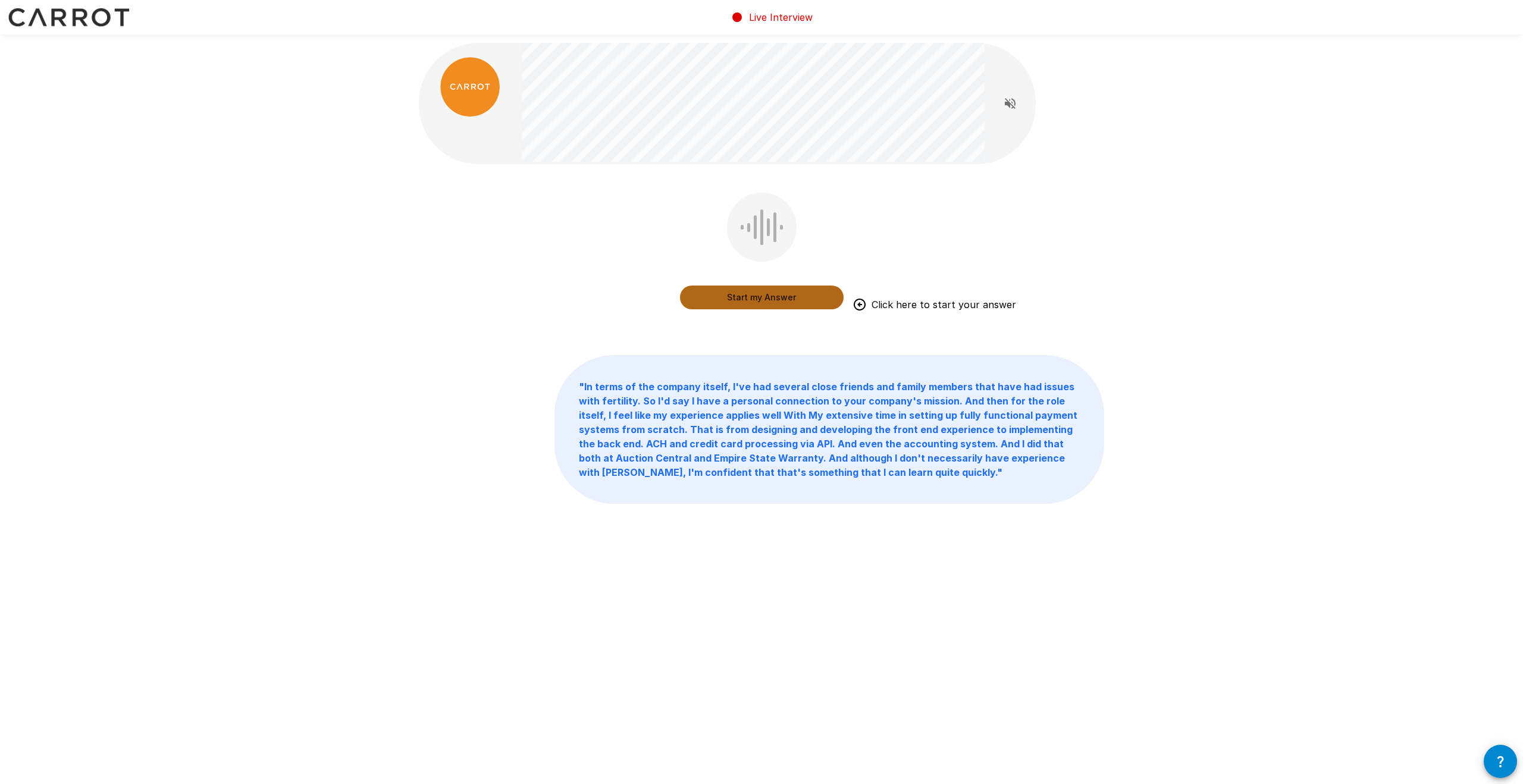
click at [769, 298] on button "Start my Answer" at bounding box center [762, 297] width 164 height 24
click at [713, 303] on button "Stop & Submit" at bounding box center [762, 297] width 164 height 24
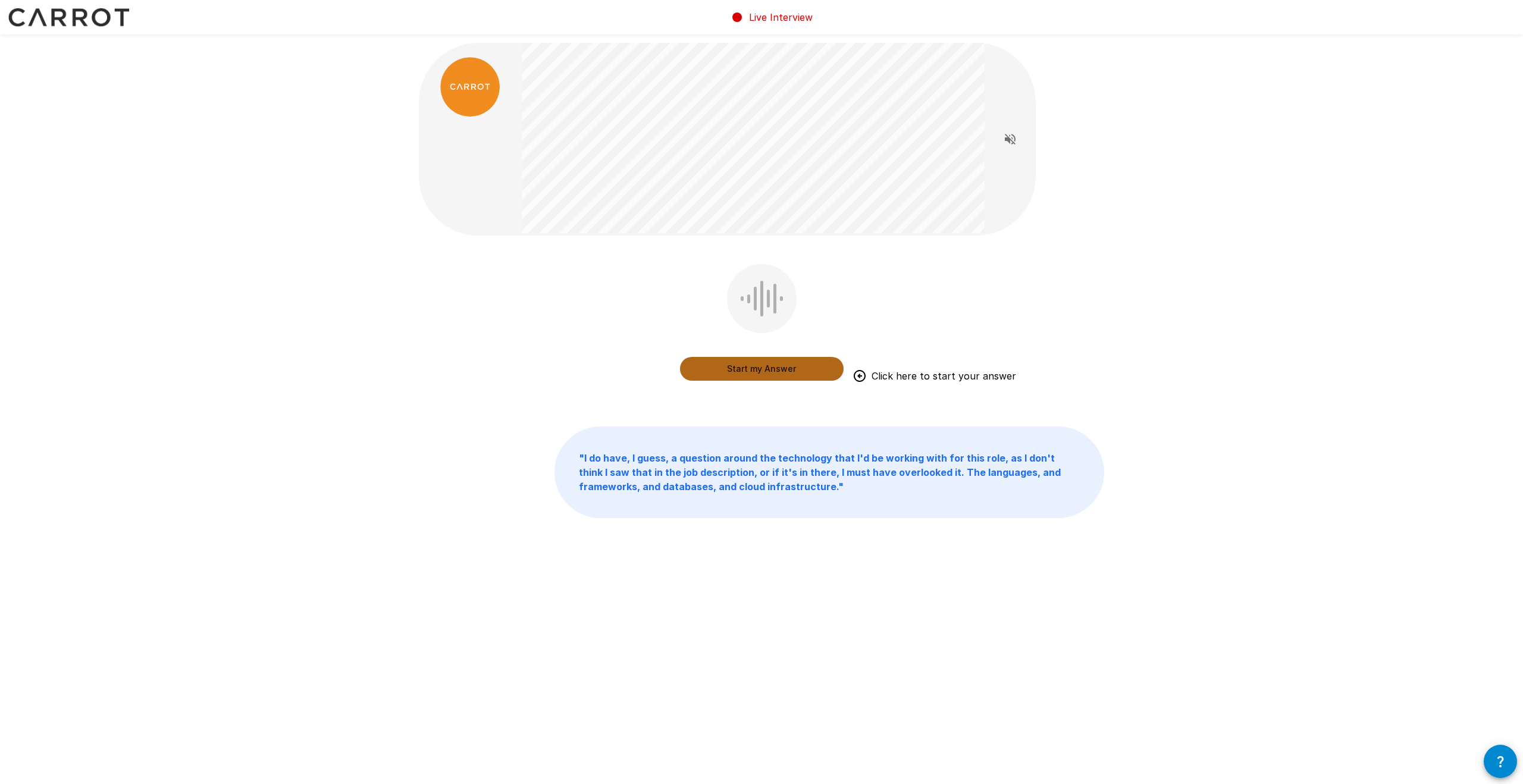
click at [772, 371] on button "Start my Answer" at bounding box center [762, 369] width 164 height 24
click at [768, 364] on button "Stop & Submit" at bounding box center [762, 369] width 164 height 24
